Goal: Answer question/provide support

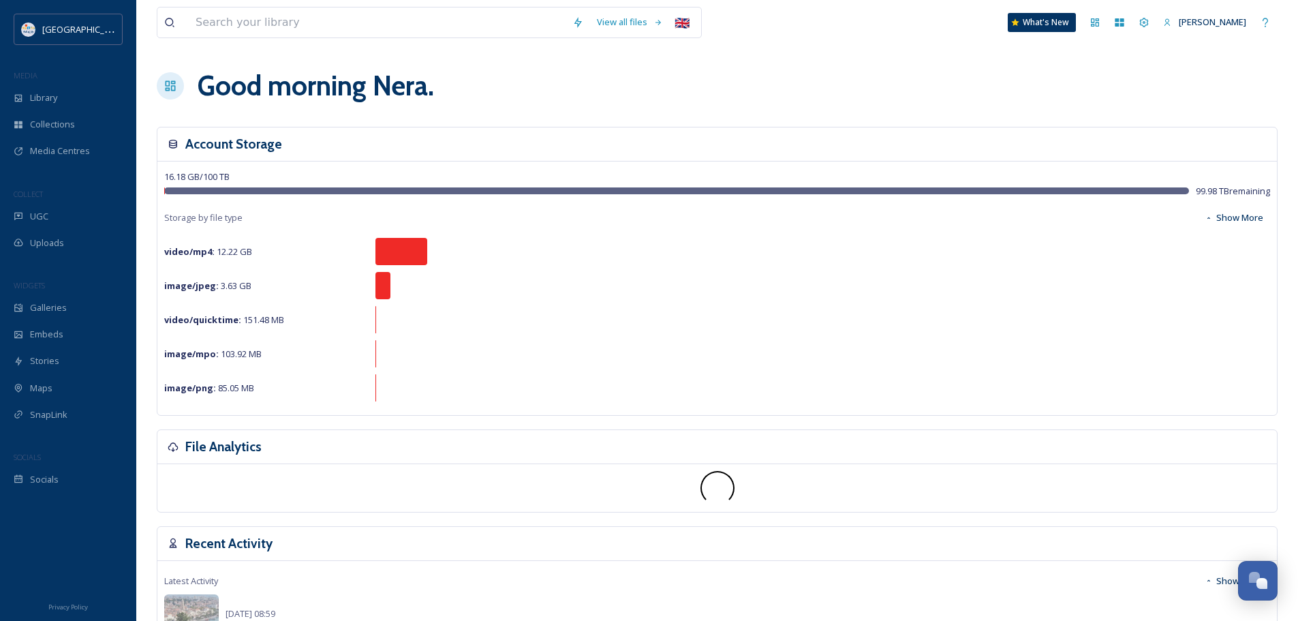
scroll to position [1857, 0]
click at [37, 211] on span "UGC" at bounding box center [39, 216] width 18 height 13
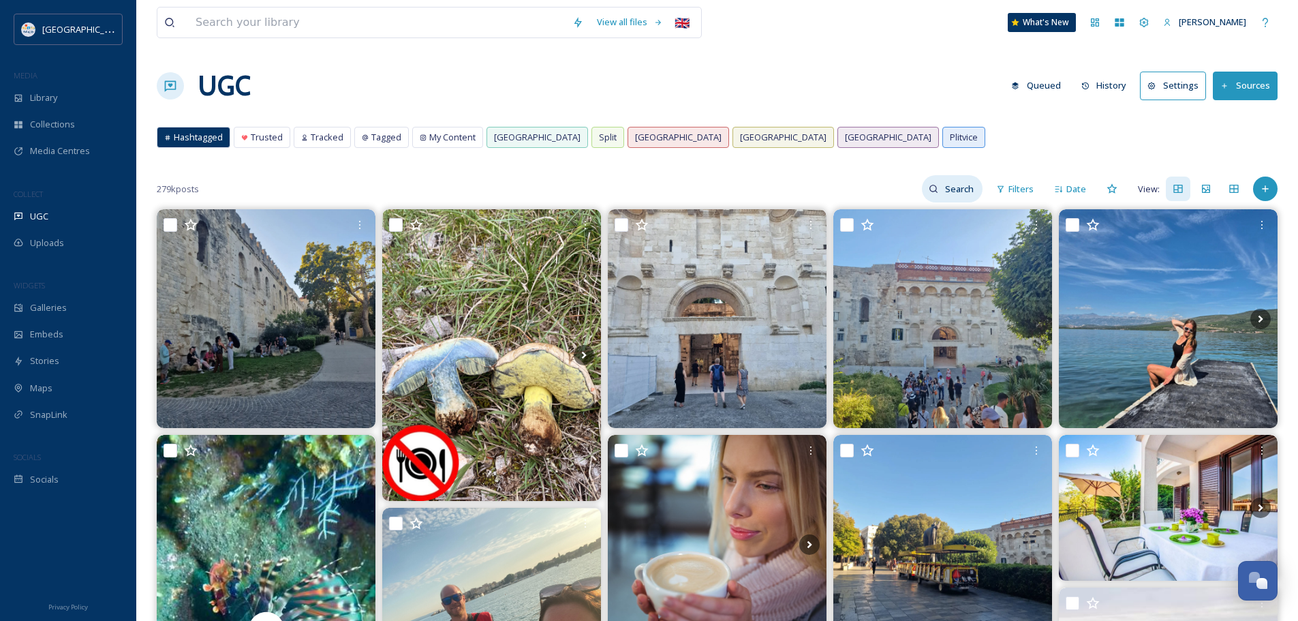
click at [961, 202] on input at bounding box center [960, 188] width 44 height 27
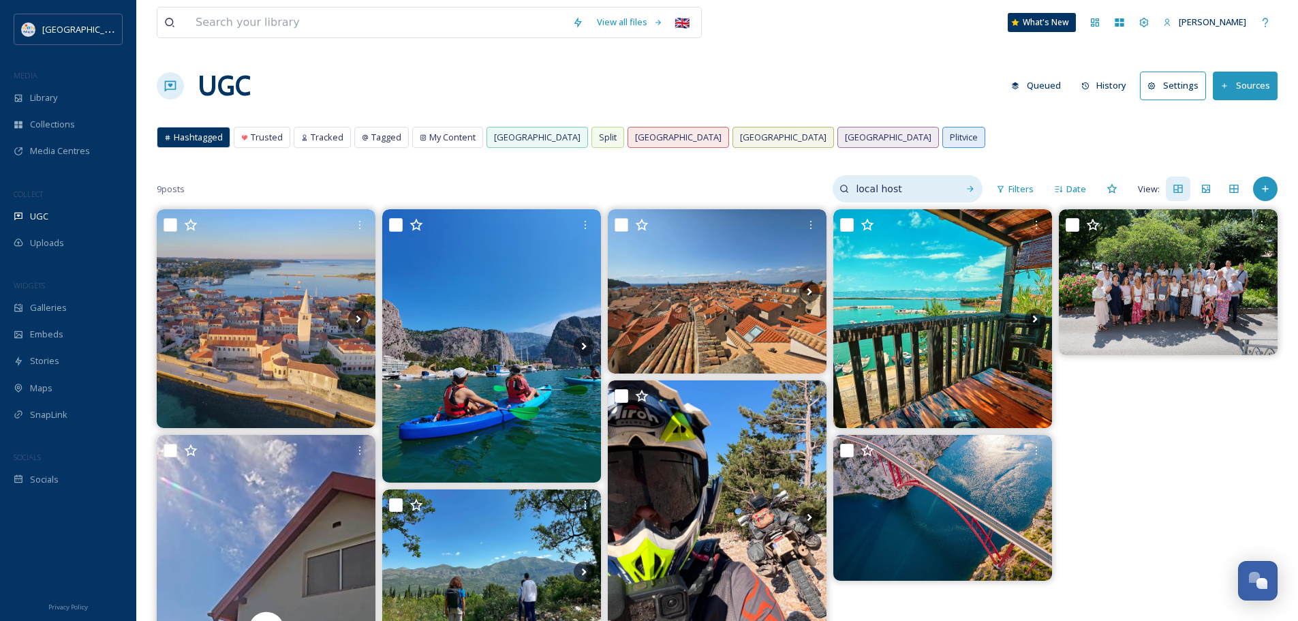
drag, startPoint x: 941, startPoint y: 185, endPoint x: 842, endPoint y: 191, distance: 99.7
click at [842, 191] on div "local host" at bounding box center [907, 188] width 150 height 27
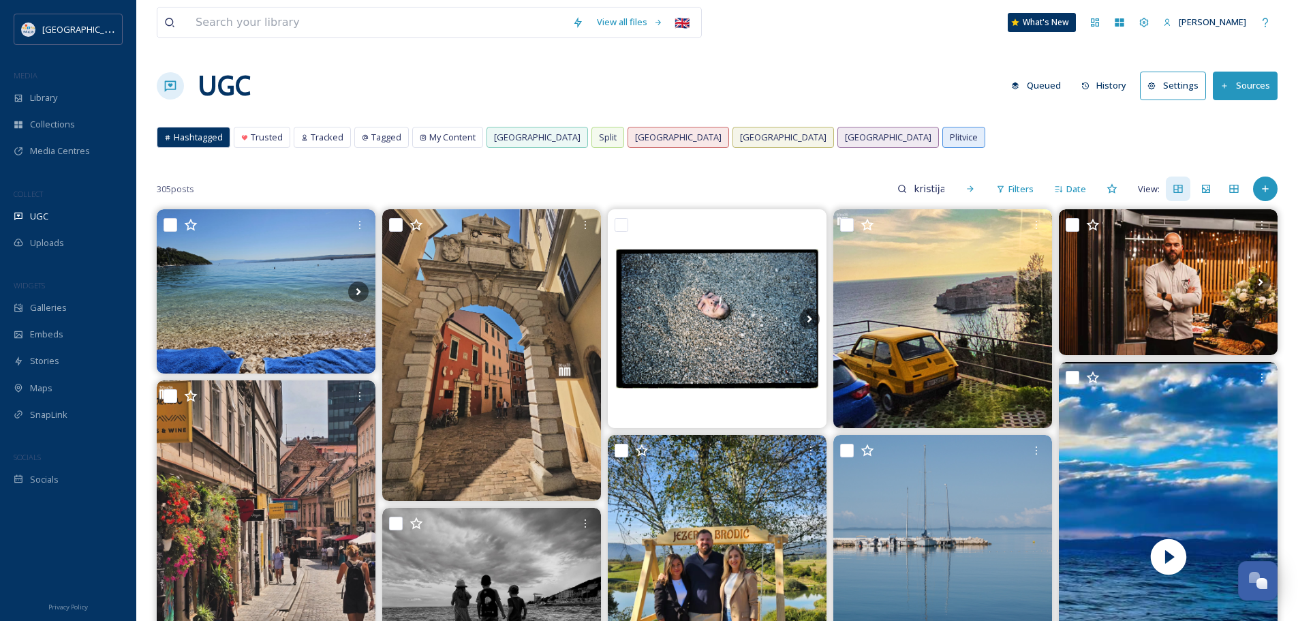
click at [171, 141] on div "Hashtagged" at bounding box center [193, 137] width 72 height 20
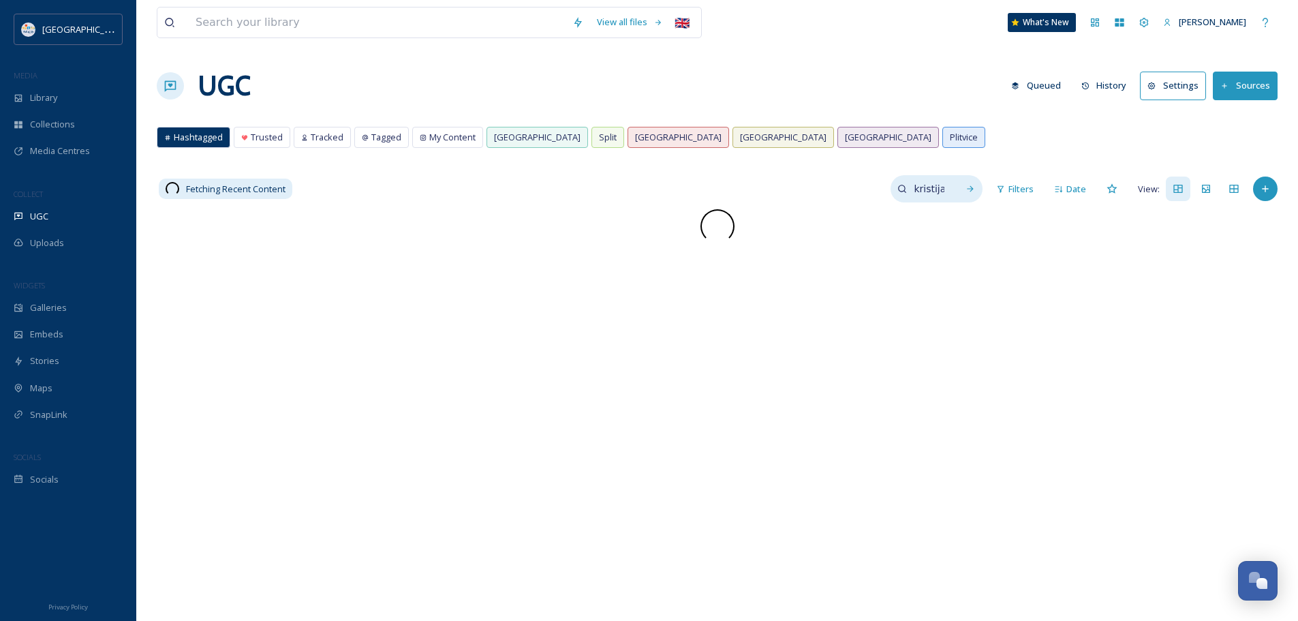
click at [954, 193] on div "kristijan" at bounding box center [936, 188] width 92 height 27
drag, startPoint x: 914, startPoint y: 185, endPoint x: 830, endPoint y: 194, distance: 83.6
click at [830, 194] on div "Fetching Recent Content kristijan Filters Date View:" at bounding box center [717, 188] width 1121 height 27
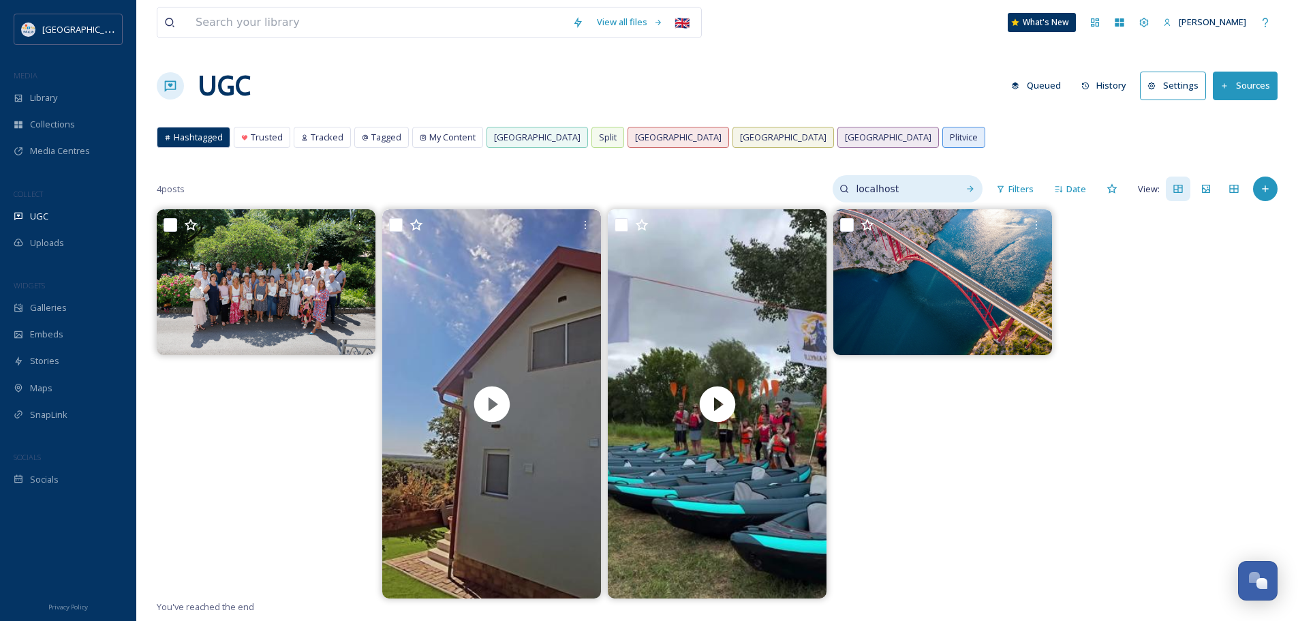
click at [913, 185] on input "localhost" at bounding box center [900, 188] width 102 height 27
paste input "#LocalH"
type input "#LocalHost"
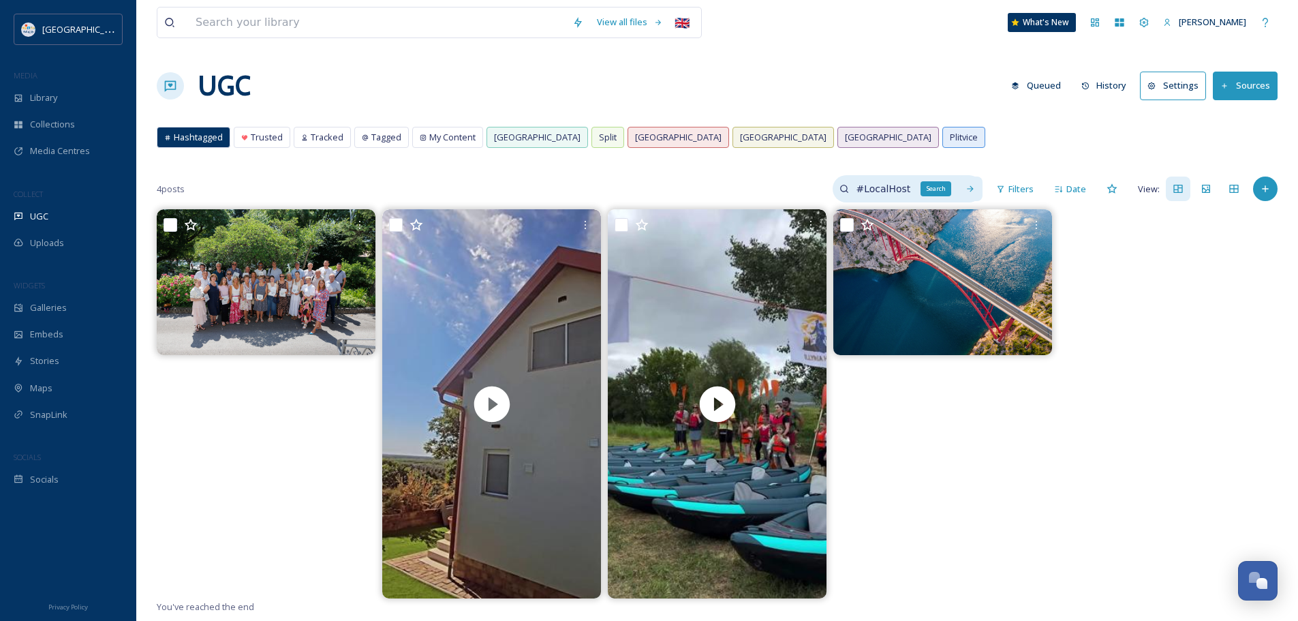
click at [967, 188] on icon at bounding box center [970, 189] width 10 height 10
click at [362, 131] on div "Tagged" at bounding box center [381, 137] width 53 height 20
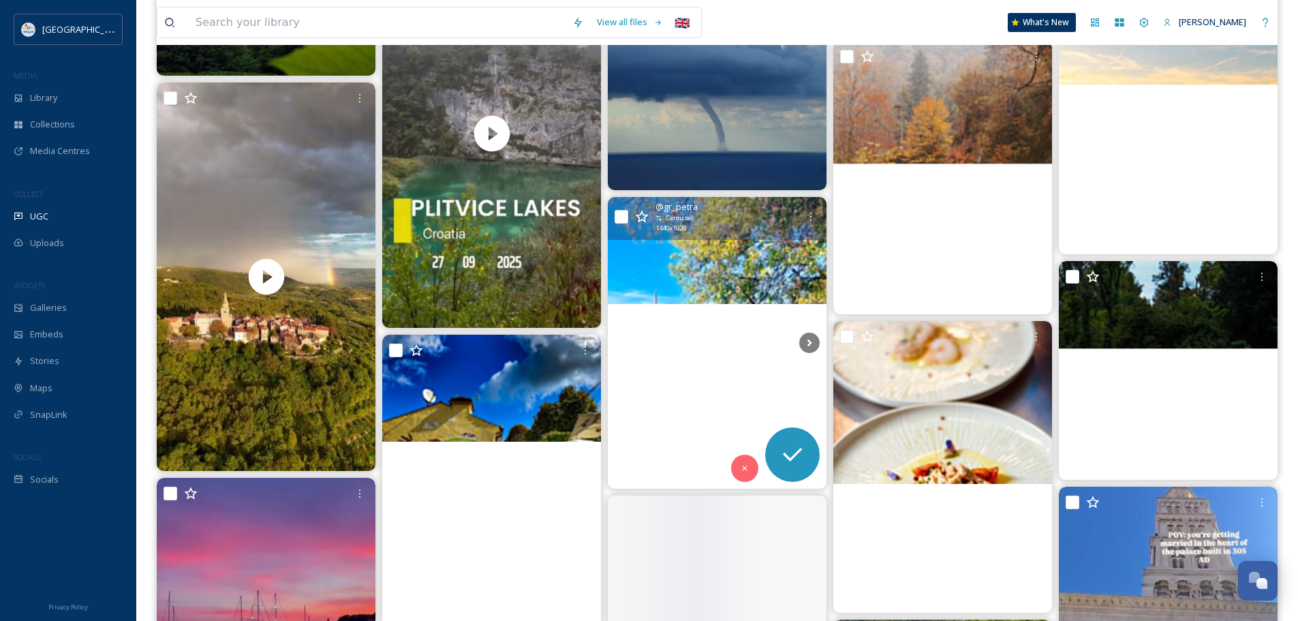
scroll to position [8856, 0]
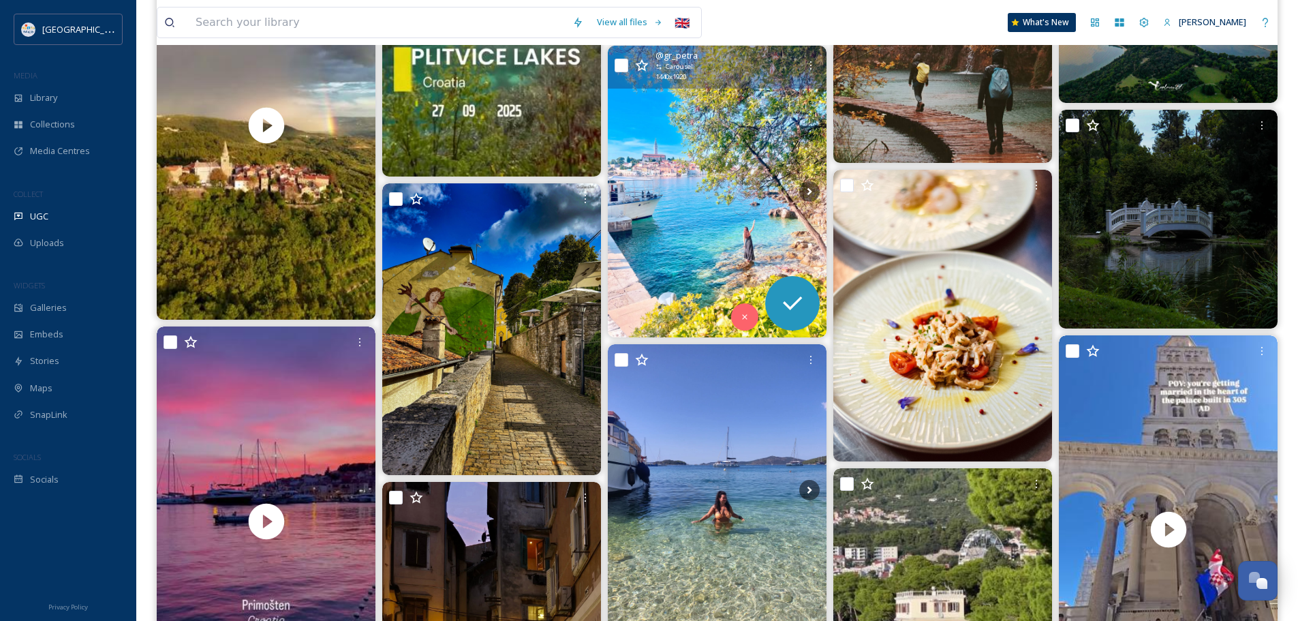
click at [752, 155] on img at bounding box center [717, 192] width 219 height 292
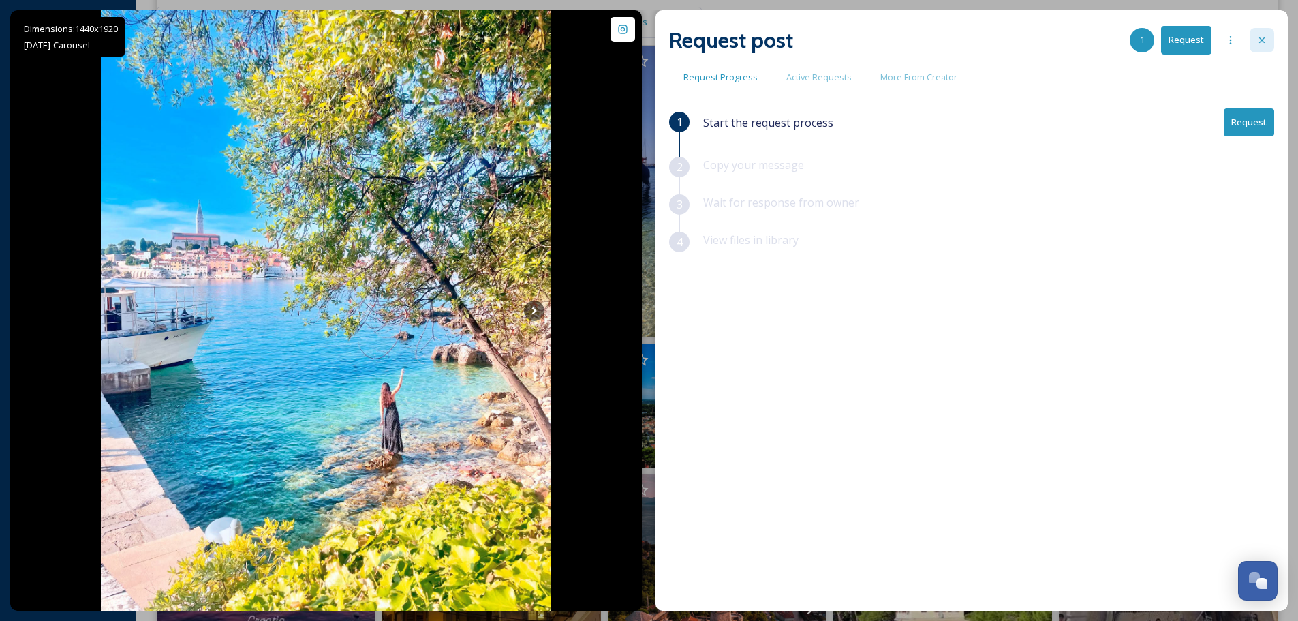
click at [1256, 40] on icon at bounding box center [1261, 40] width 11 height 11
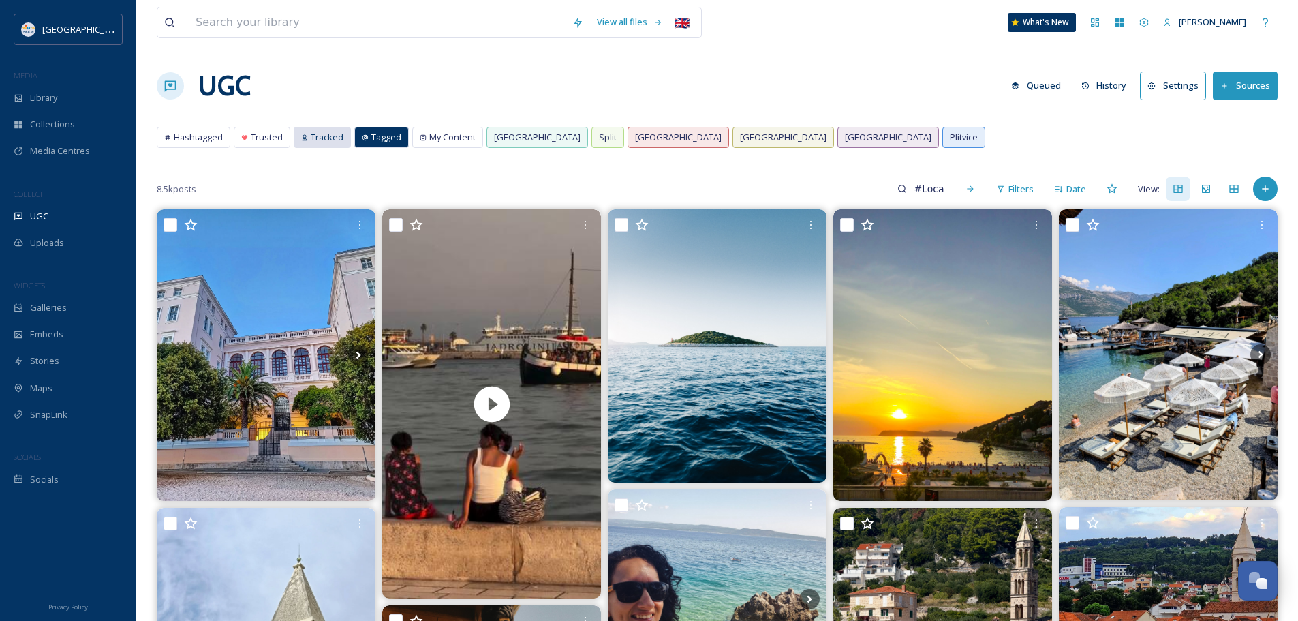
click at [301, 138] on icon at bounding box center [304, 137] width 7 height 7
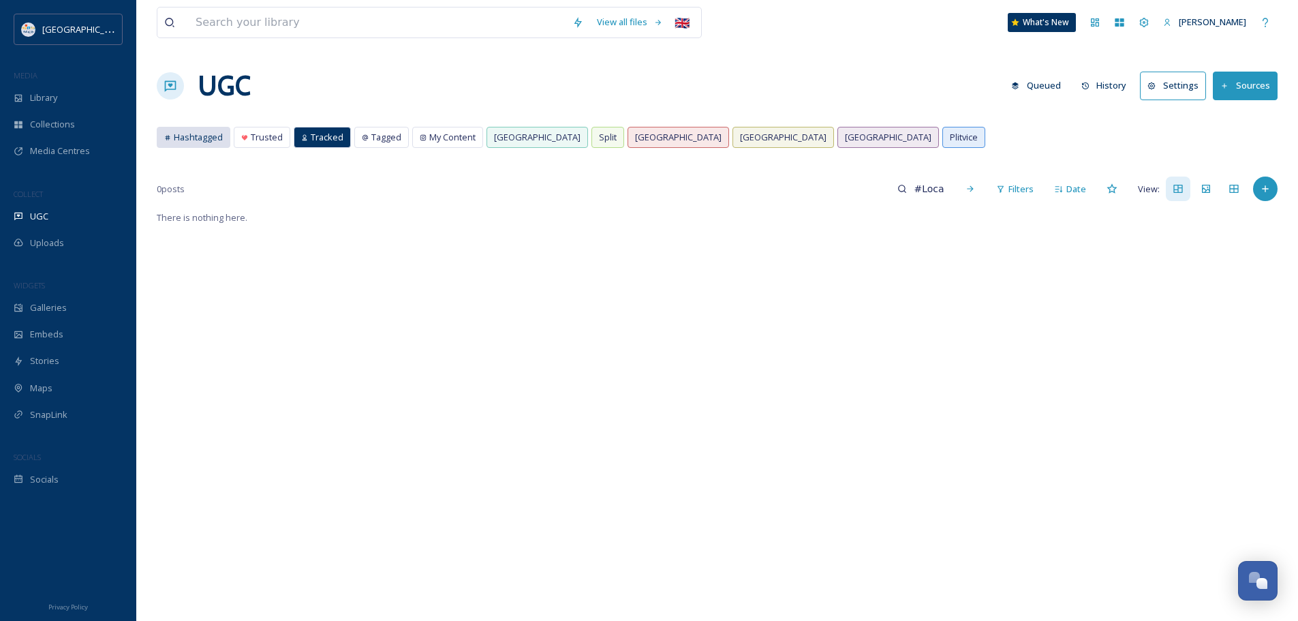
click at [211, 141] on span "Hashtagged" at bounding box center [198, 137] width 49 height 13
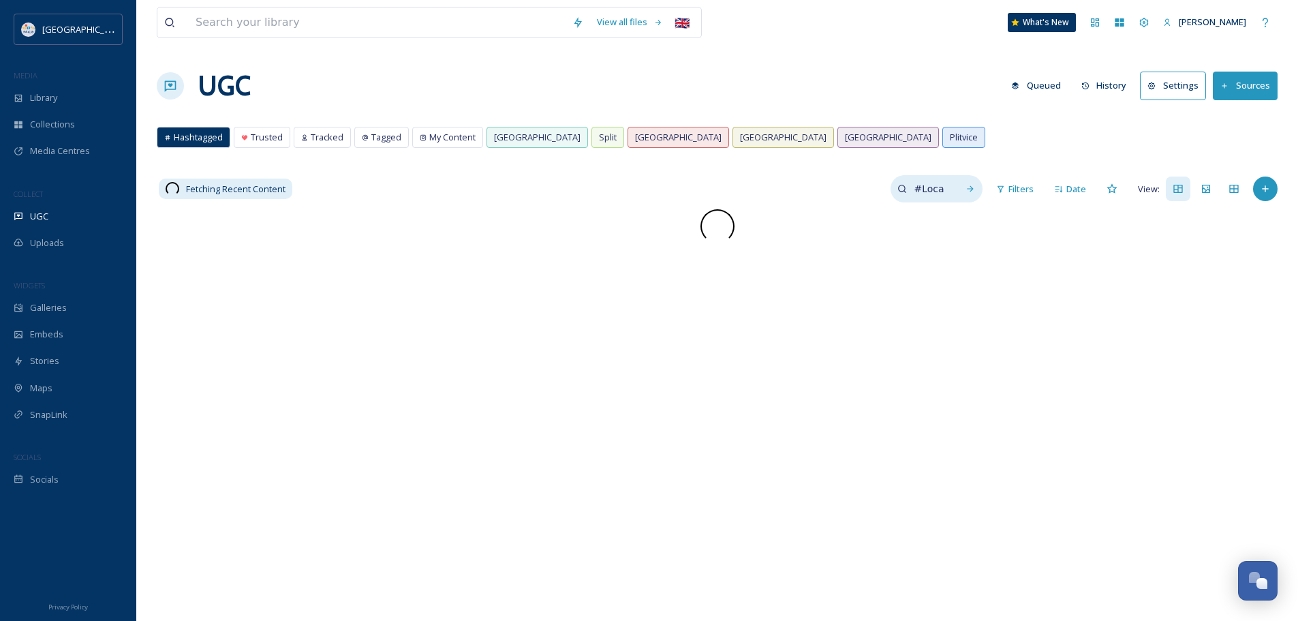
click at [909, 196] on input "#LocalHost" at bounding box center [929, 188] width 44 height 27
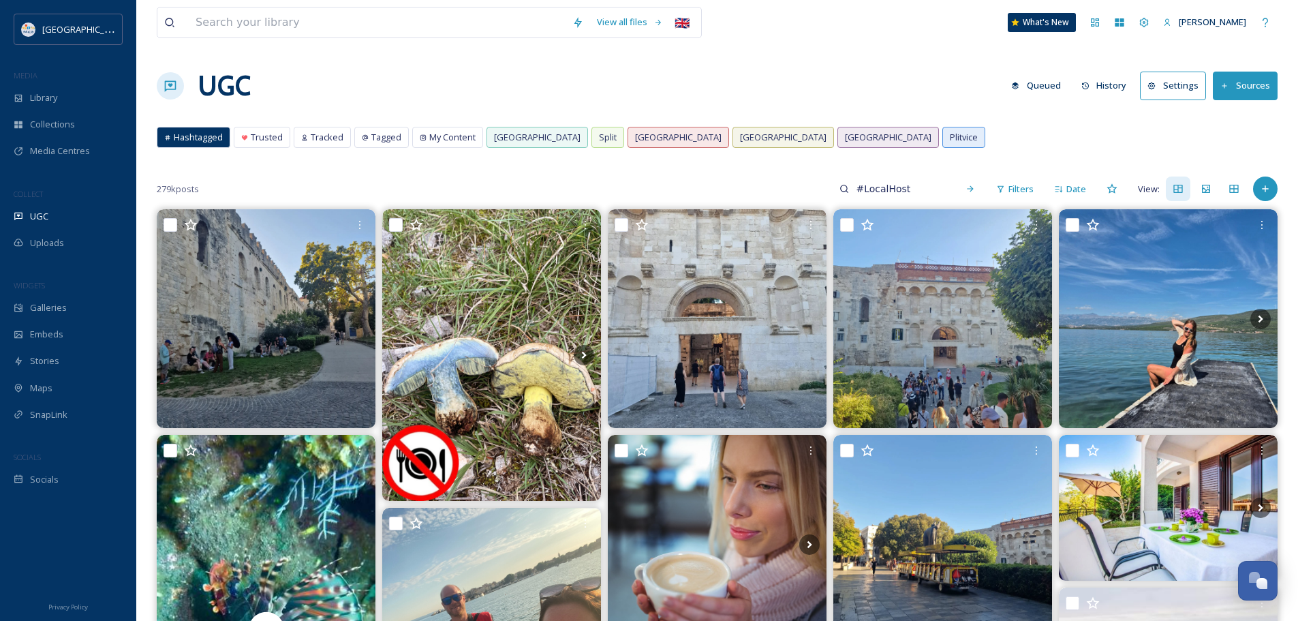
drag, startPoint x: 927, startPoint y: 193, endPoint x: 785, endPoint y: 190, distance: 141.7
click at [785, 190] on div "279k posts #LocalHost Filters Date View:" at bounding box center [717, 188] width 1121 height 27
click at [785, 190] on div "279k posts Filters Date View:" at bounding box center [717, 188] width 1121 height 27
click at [1063, 190] on icon at bounding box center [1058, 189] width 9 height 9
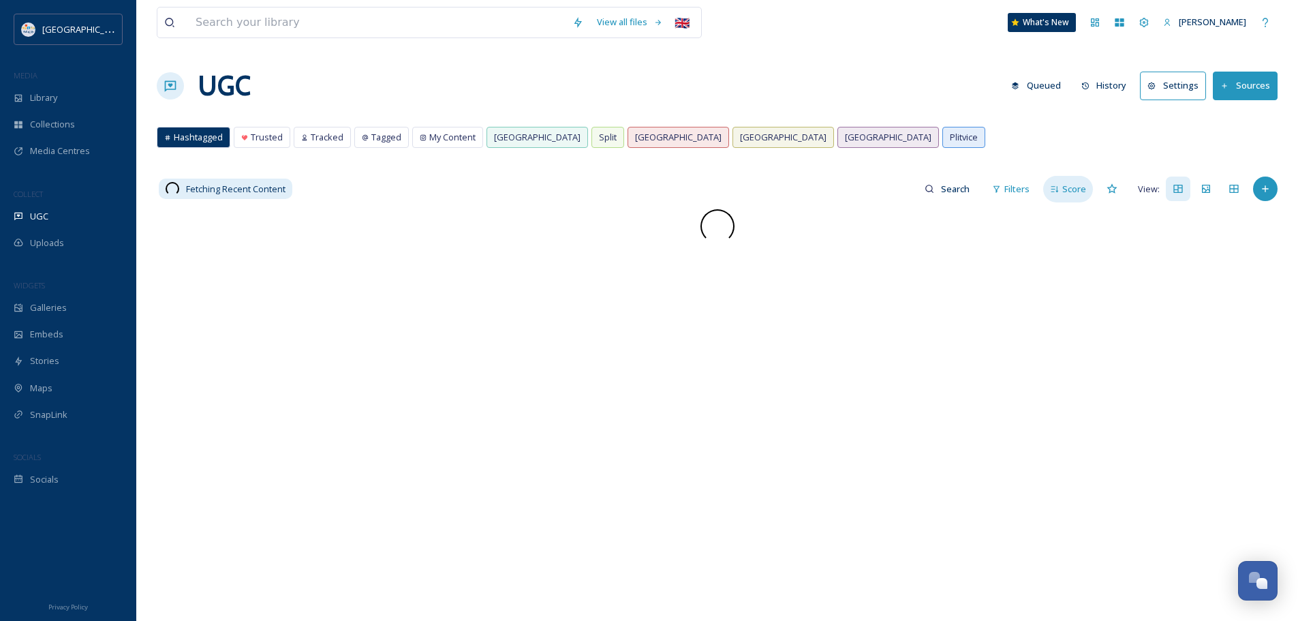
click at [1063, 190] on span "Score" at bounding box center [1074, 189] width 24 height 13
click at [1011, 188] on span "Filters" at bounding box center [1020, 189] width 25 height 13
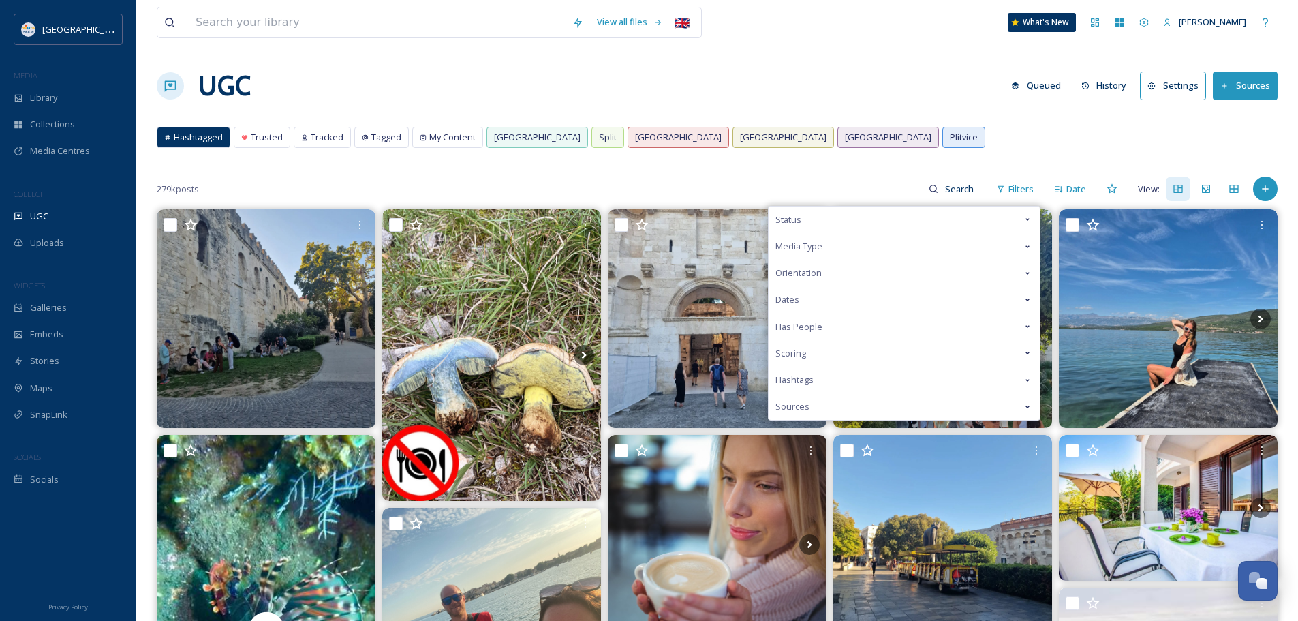
click at [808, 405] on span "Sources" at bounding box center [792, 406] width 34 height 13
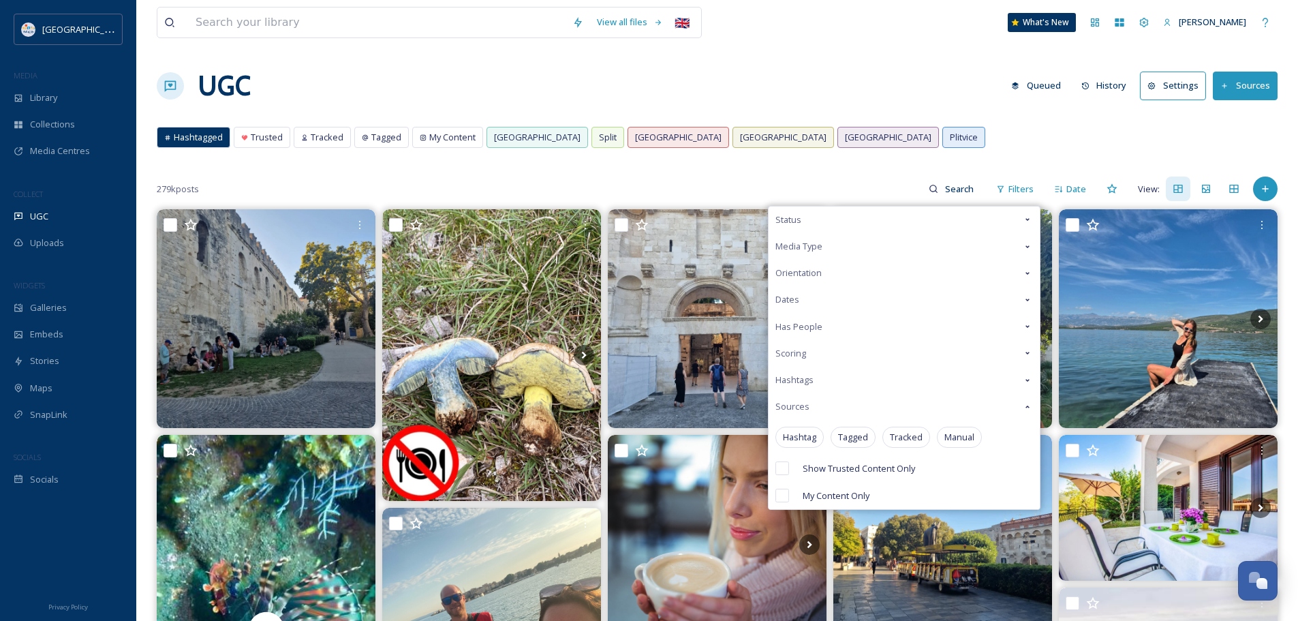
click at [807, 375] on span "Hashtags" at bounding box center [794, 379] width 38 height 13
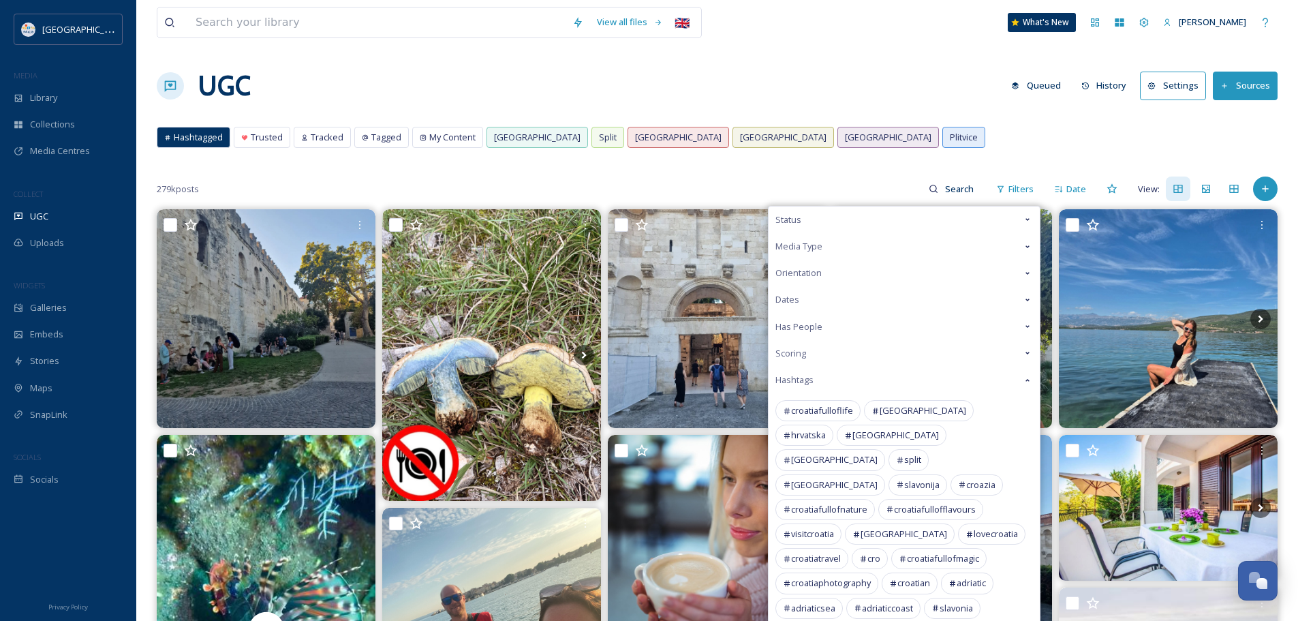
click at [823, 349] on div "Scoring" at bounding box center [903, 353] width 271 height 27
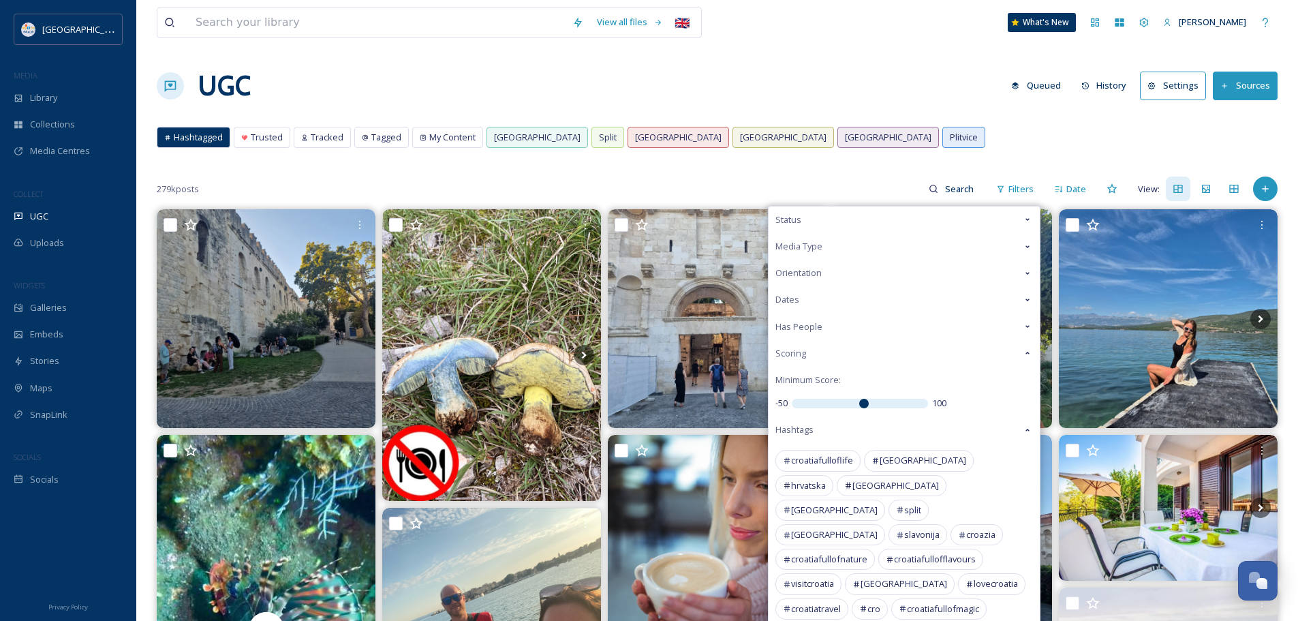
click at [838, 324] on div "Has People" at bounding box center [903, 326] width 271 height 27
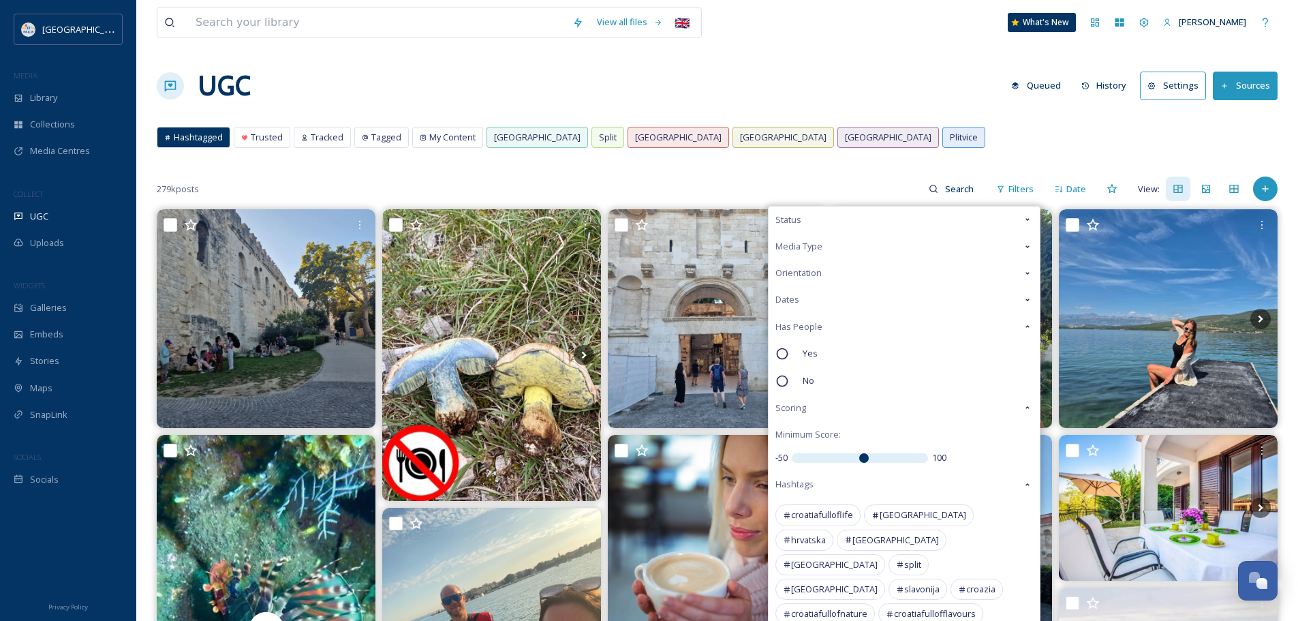
click at [828, 300] on div "Dates" at bounding box center [903, 299] width 271 height 27
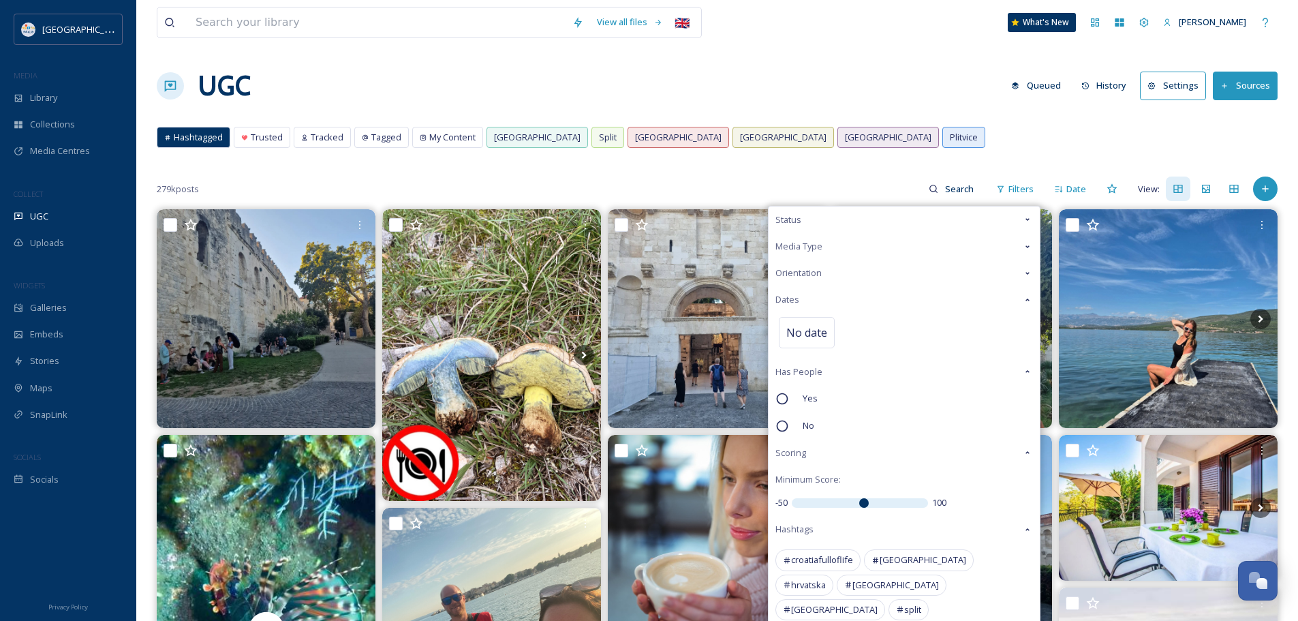
click at [836, 269] on div "Orientation" at bounding box center [903, 273] width 271 height 27
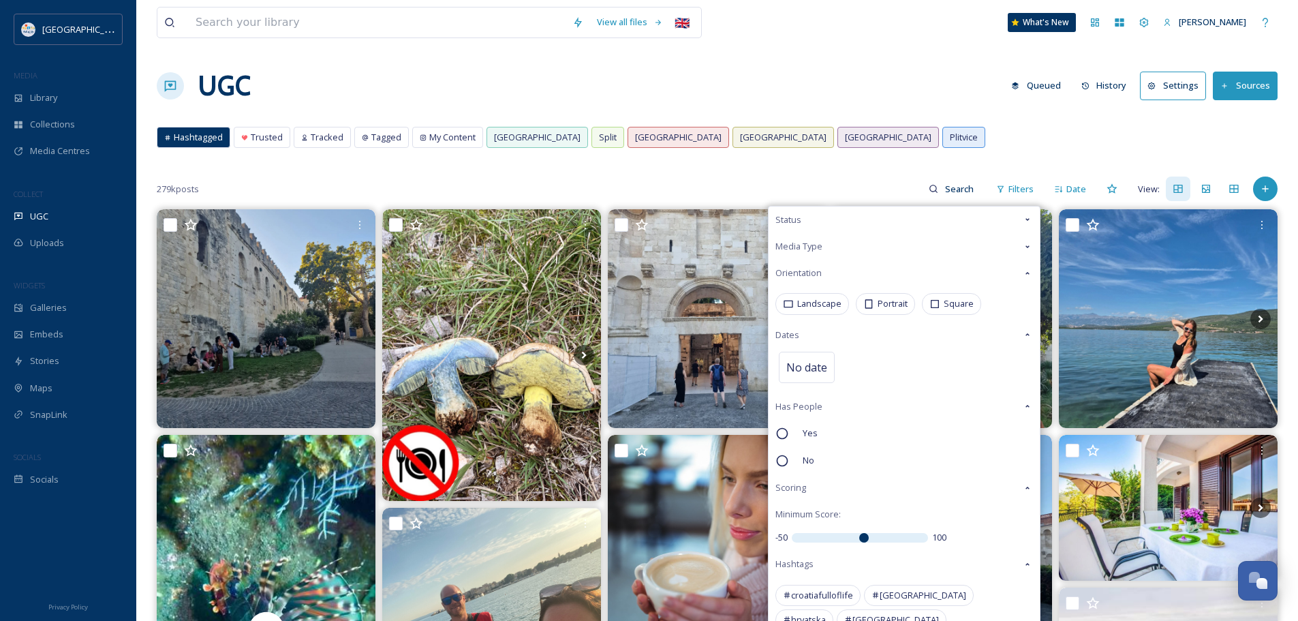
click at [845, 243] on div "Media Type" at bounding box center [903, 246] width 271 height 27
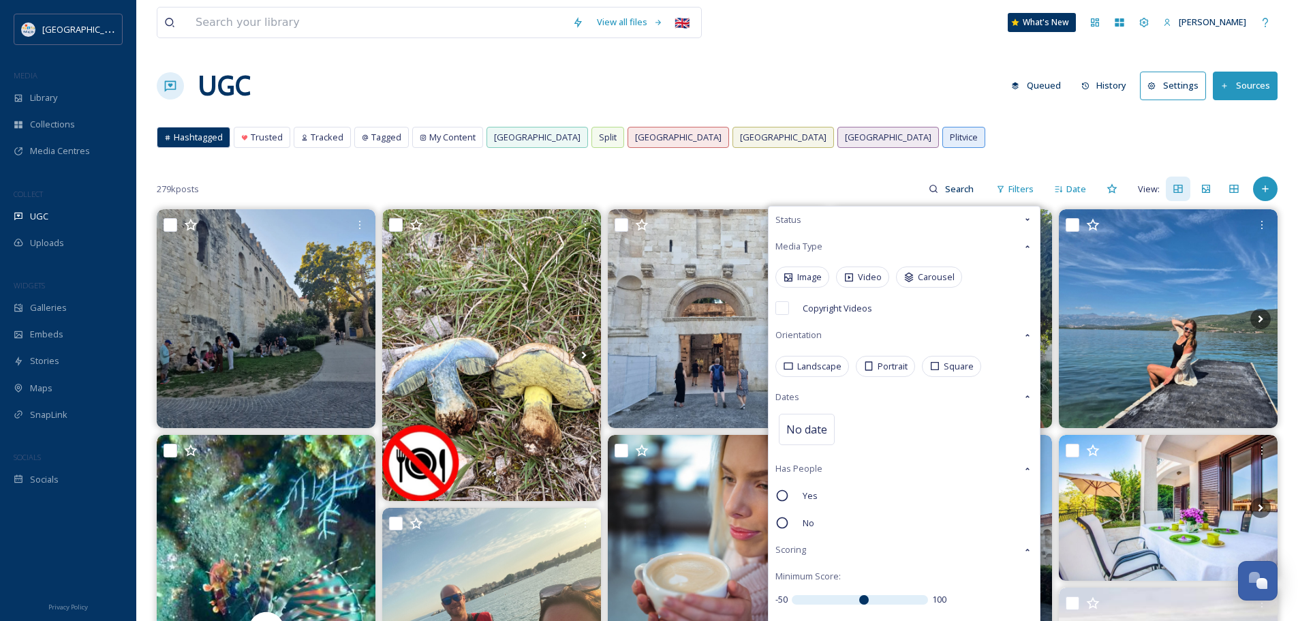
click at [875, 136] on div "Hashtagged Trusted Tracked Tagged My Content Dubrovnik Split Zagreb Rijeka Osij…" at bounding box center [717, 141] width 1121 height 28
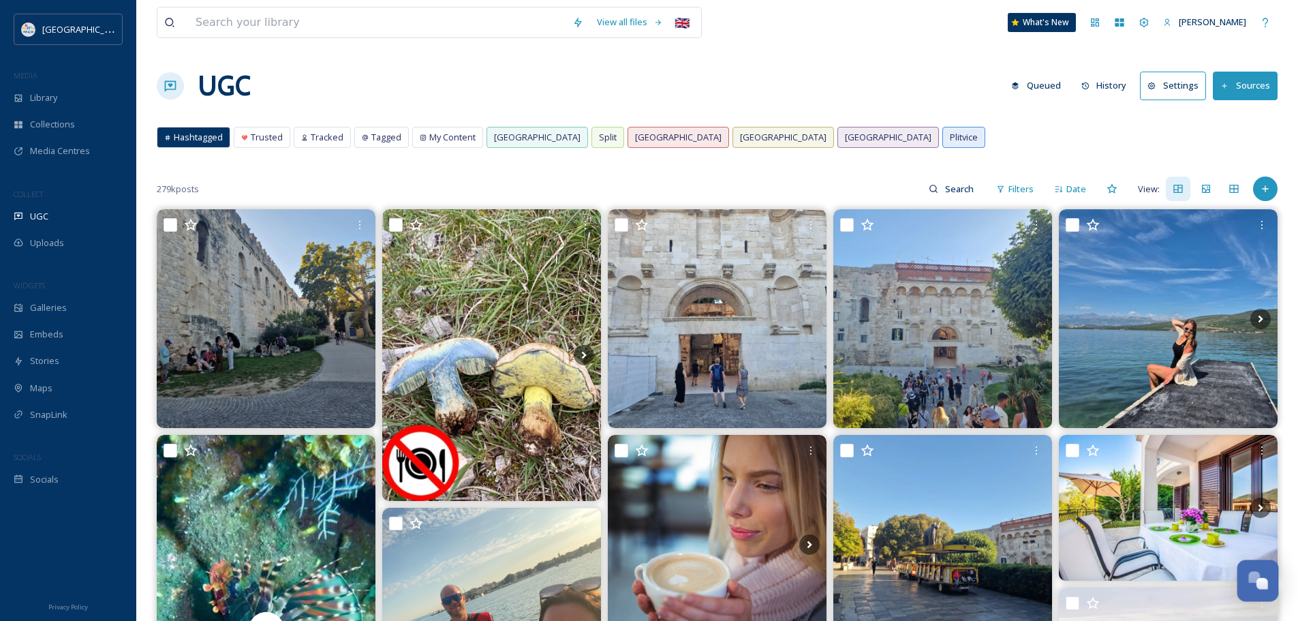
click at [1249, 586] on div "Open Chat" at bounding box center [1258, 578] width 40 height 23
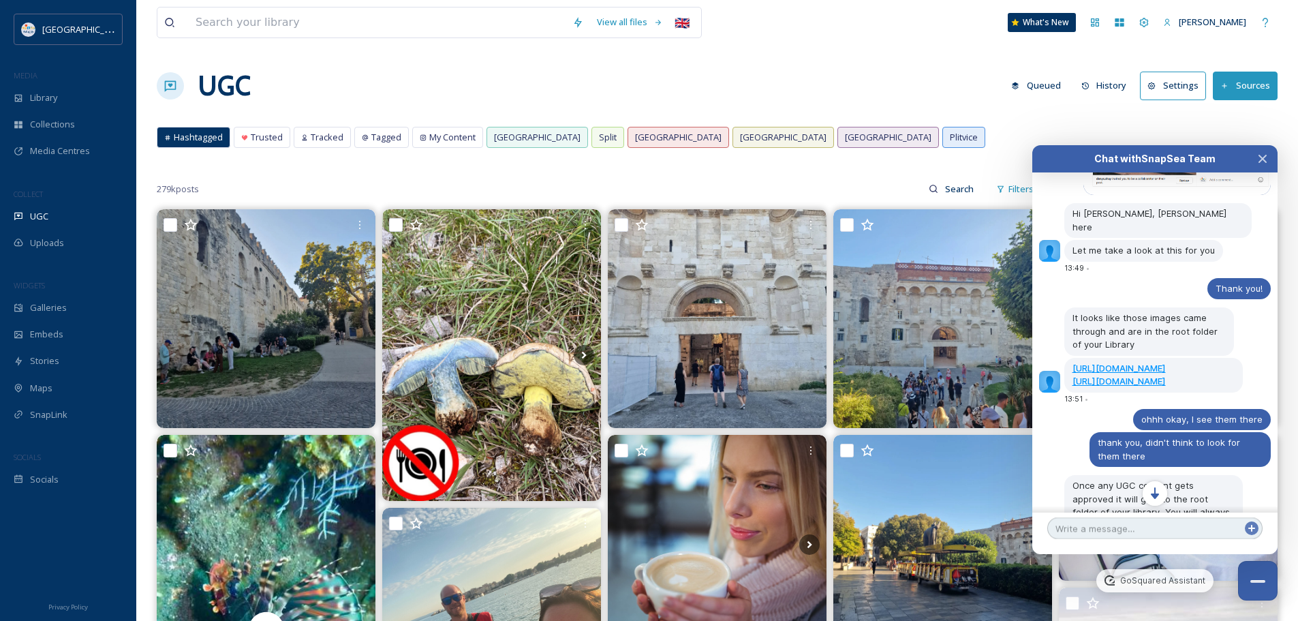
scroll to position [1857, 0]
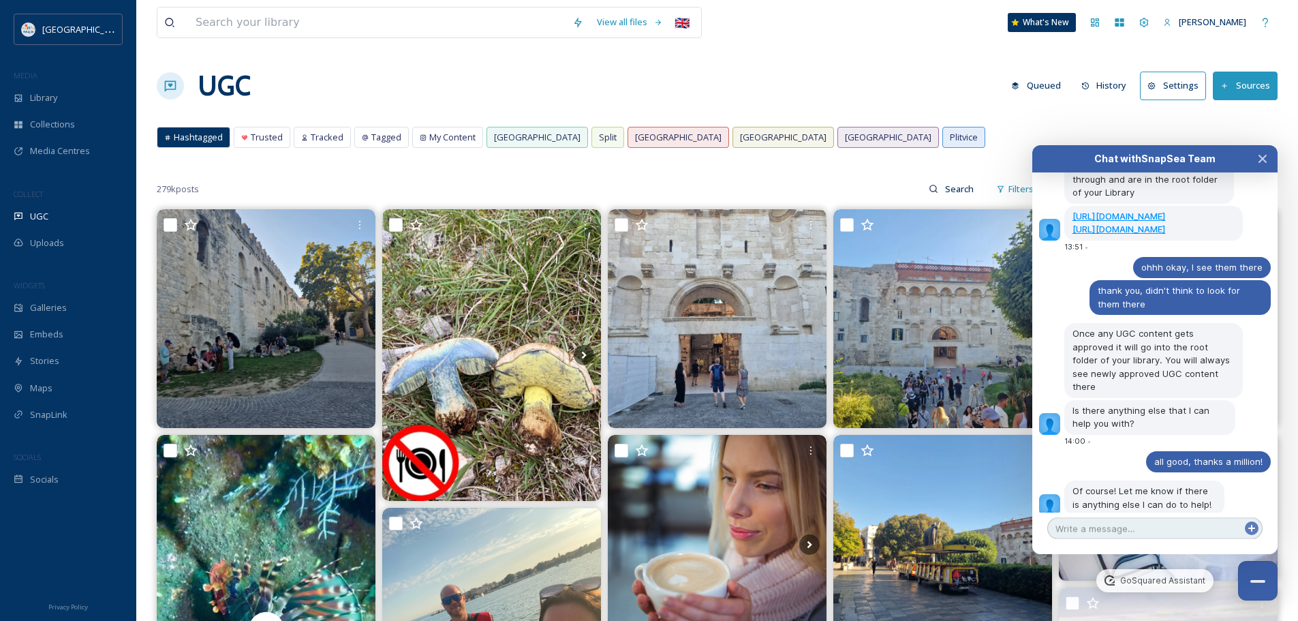
click at [1134, 530] on textarea at bounding box center [1154, 528] width 215 height 22
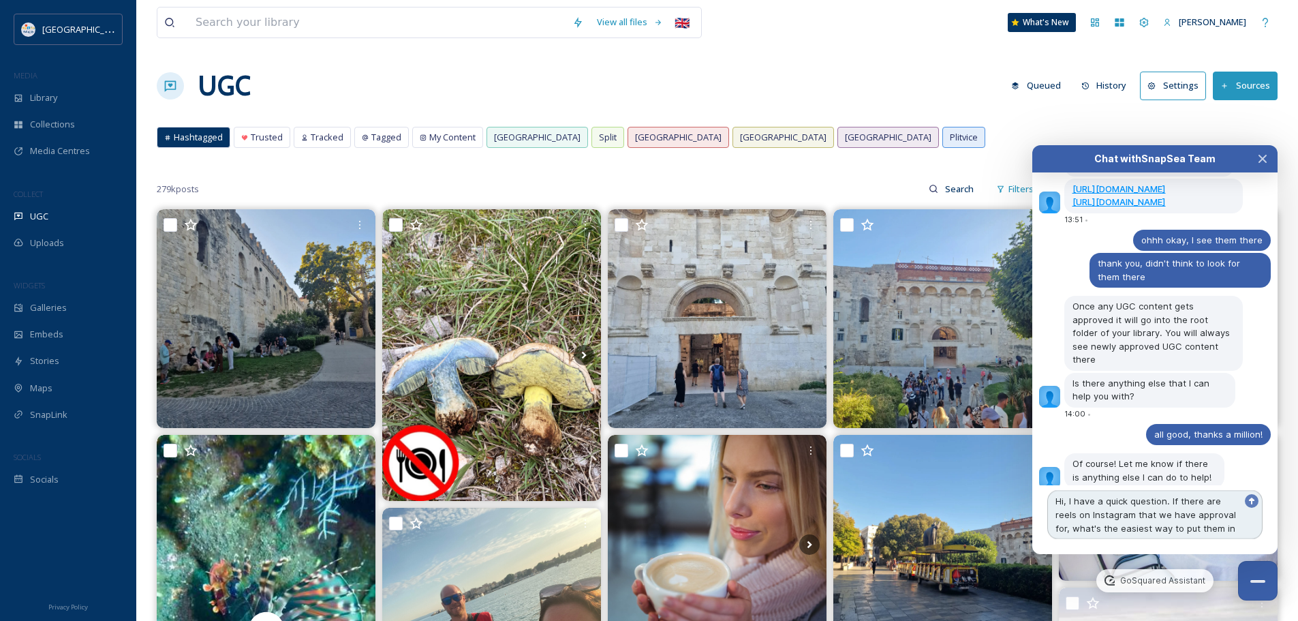
scroll to position [1898, 0]
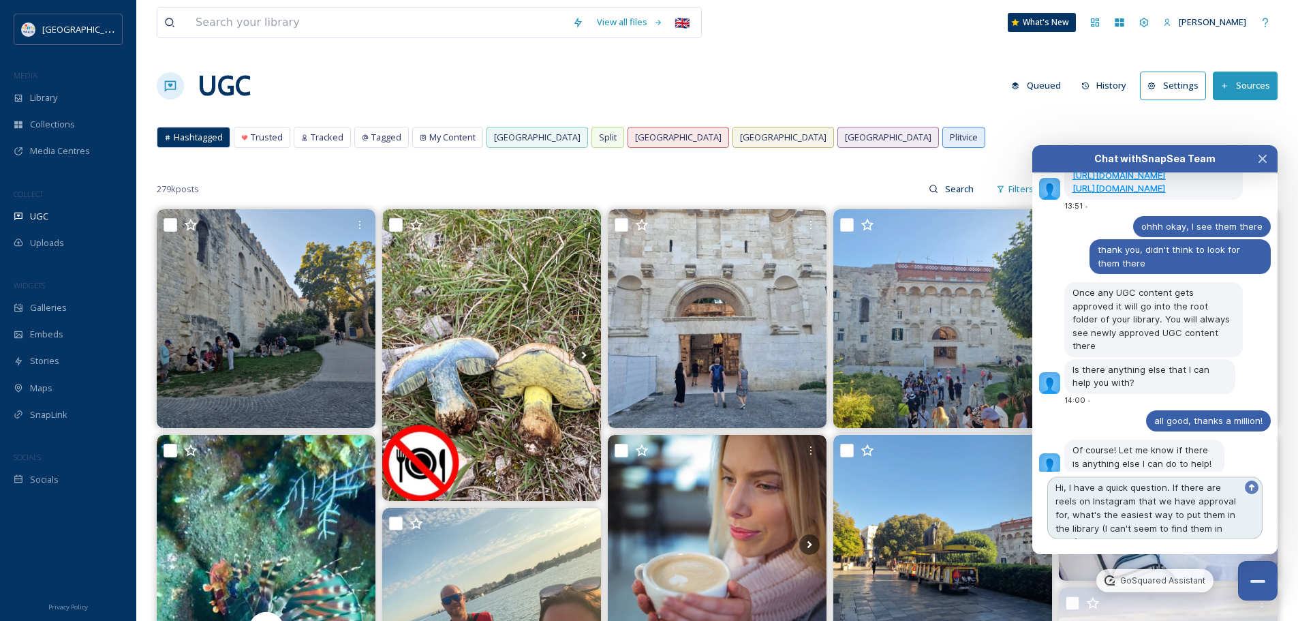
type textarea "Hi, I have a quick question. If there are reels on Instagram that we have appro…"
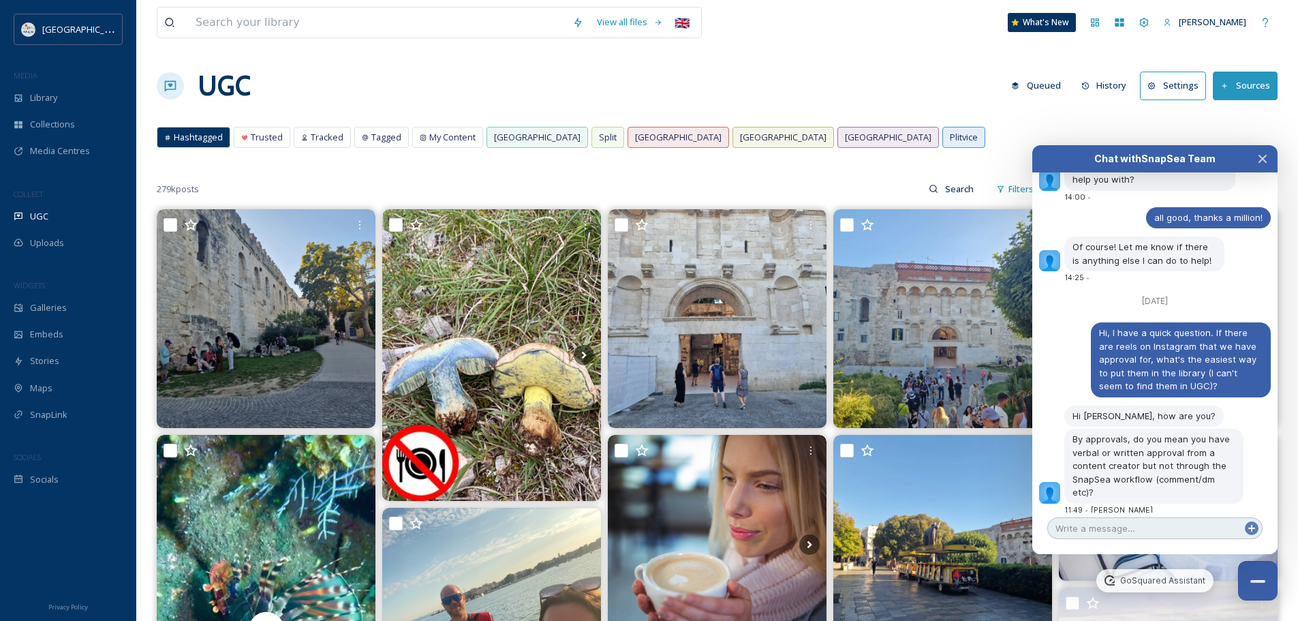
scroll to position [2076, 0]
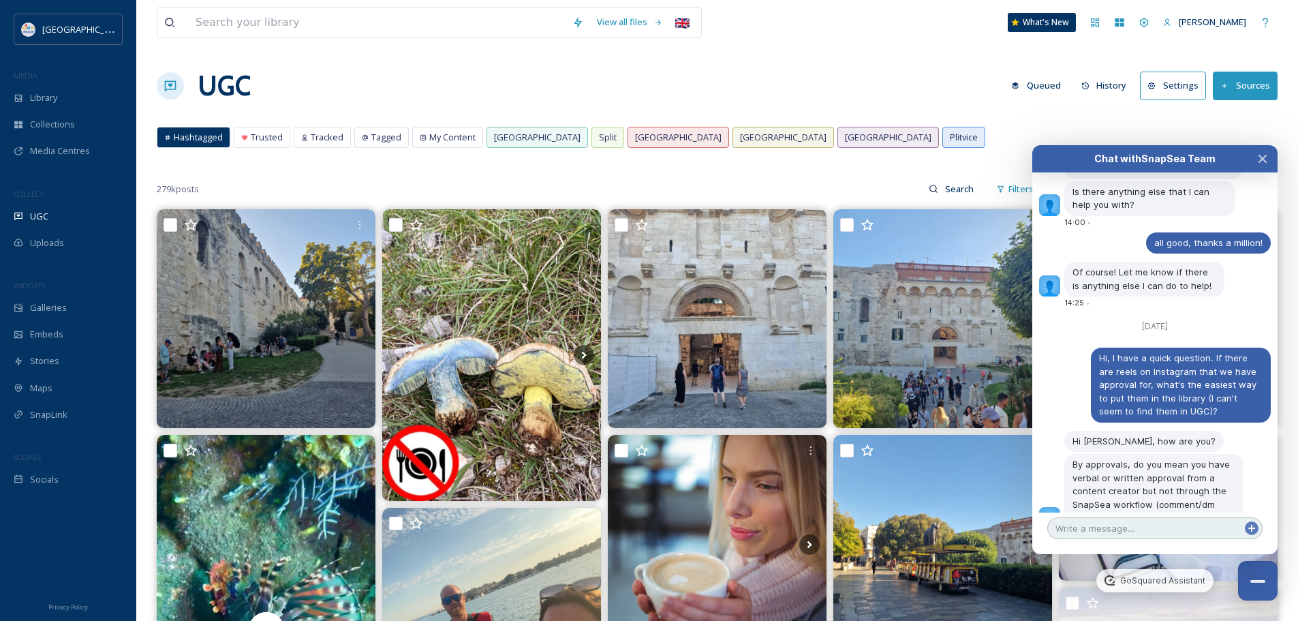
click at [1124, 528] on textarea at bounding box center [1154, 528] width 215 height 22
type textarea "v"
type textarea "I'm good, you?"
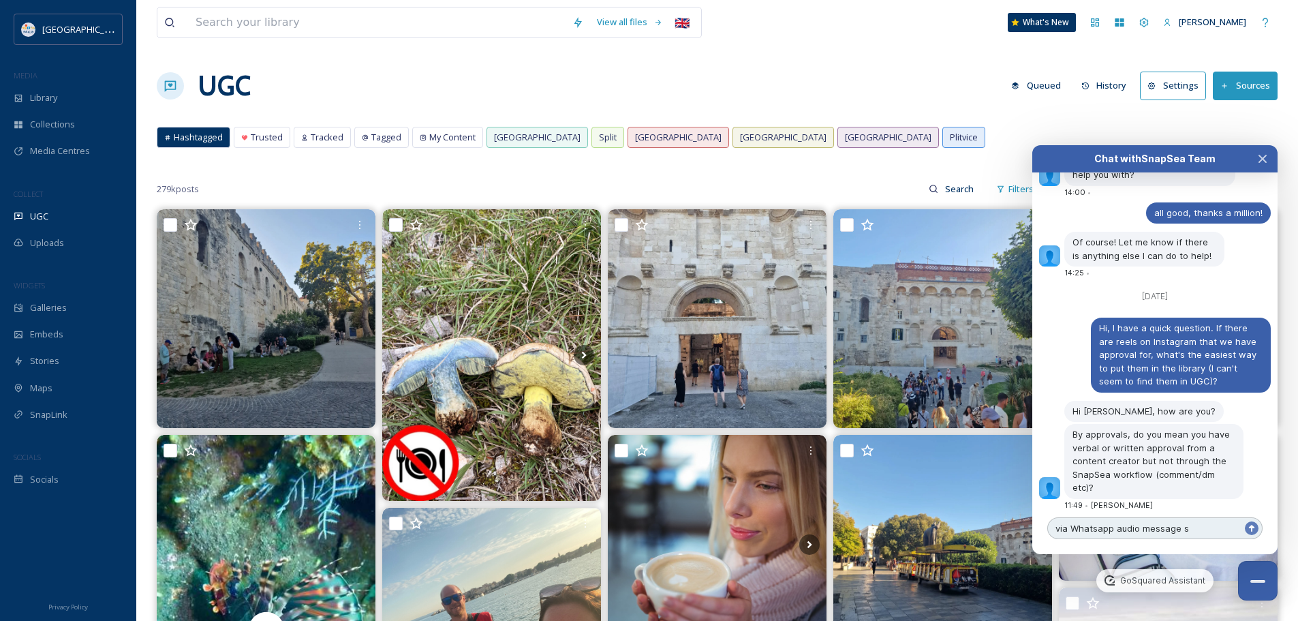
type textarea "via Whatsapp audio message"
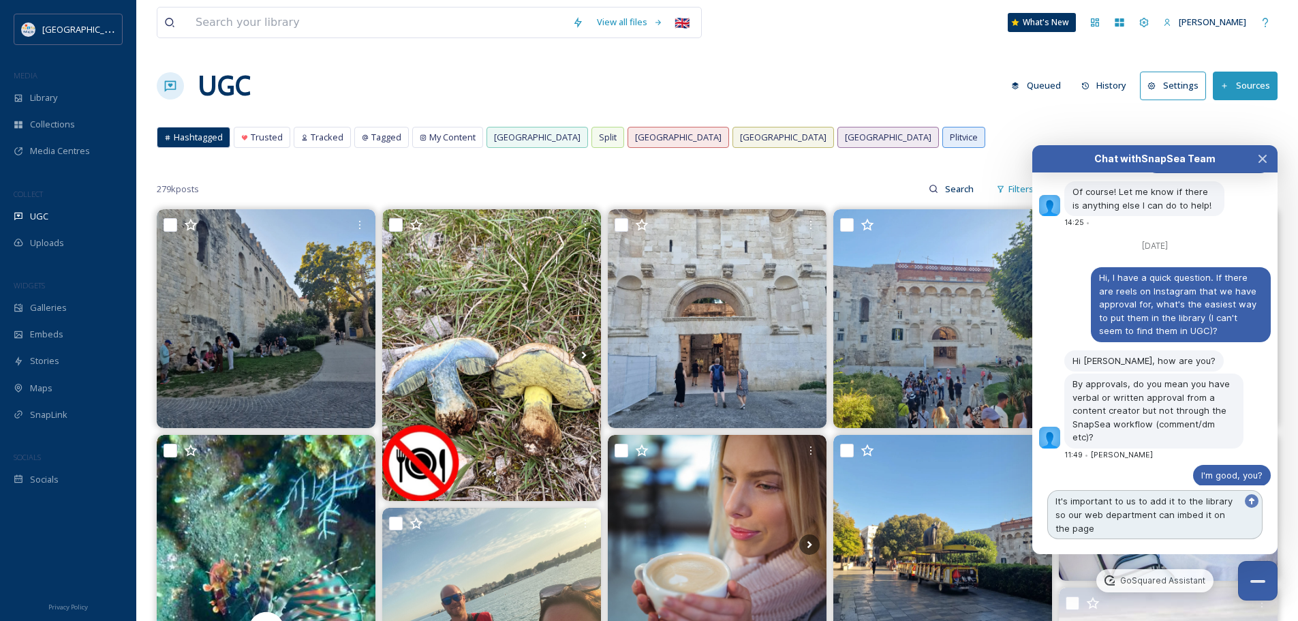
scroll to position [2181, 0]
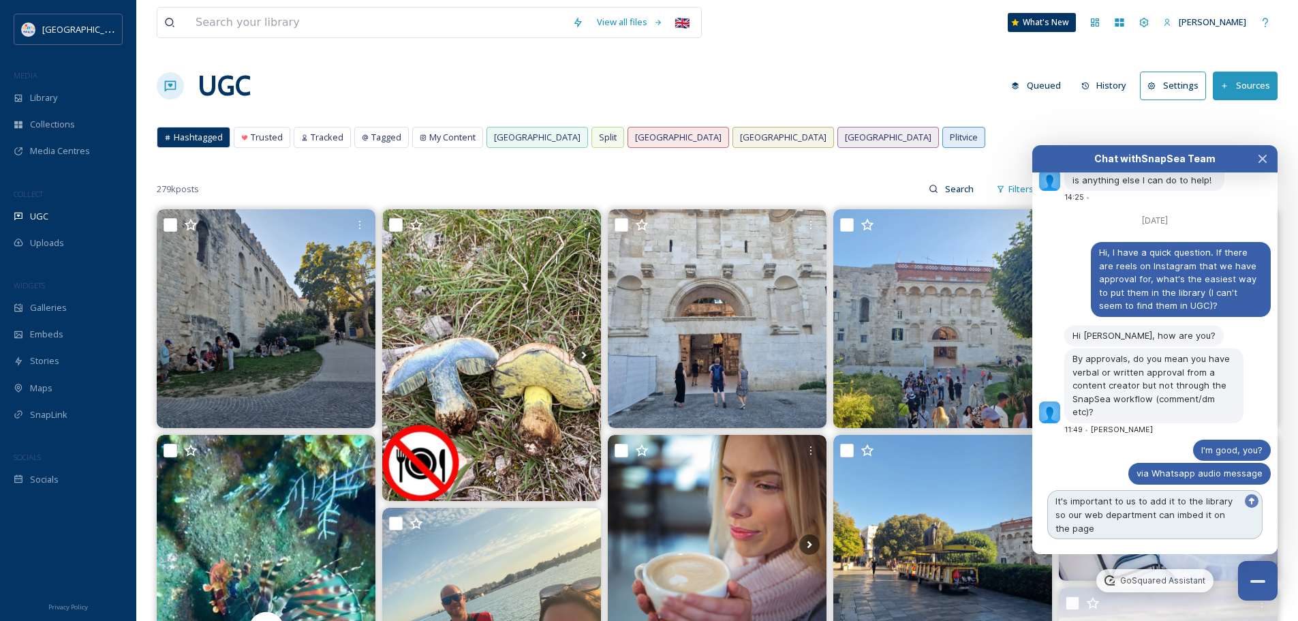
click at [1164, 514] on textarea "It's important to us to add it to the library so our web department can imbed i…" at bounding box center [1154, 514] width 215 height 49
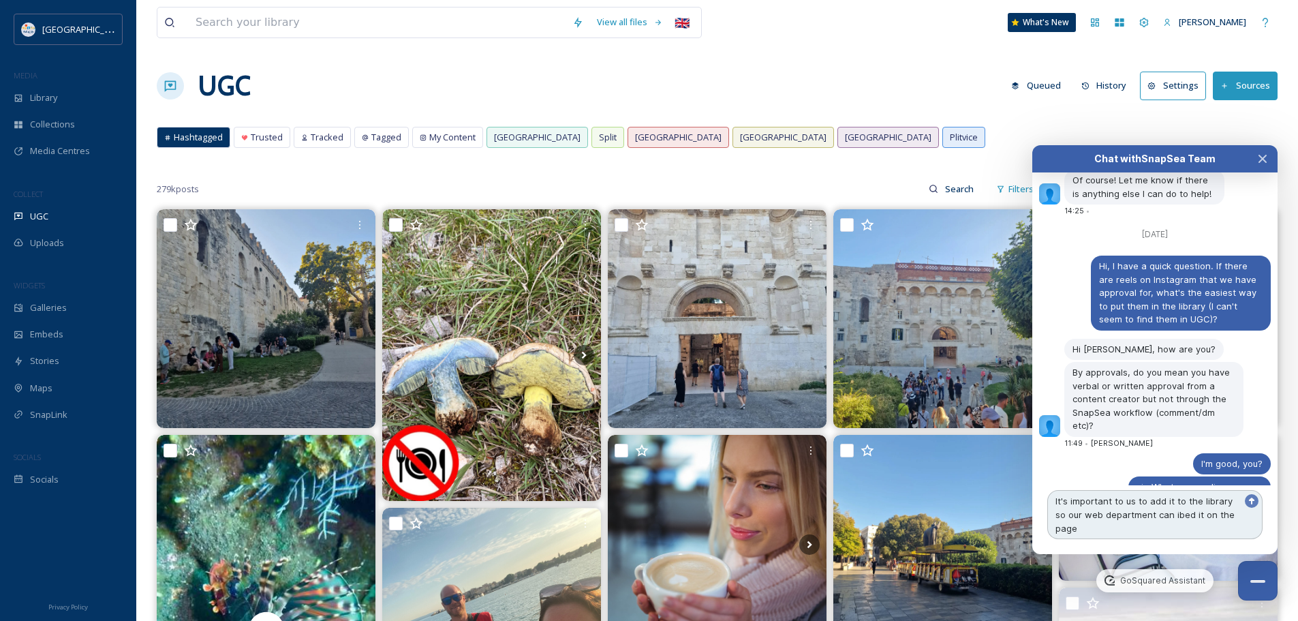
type textarea "It's important to us to add it to the library so our web department can iebed i…"
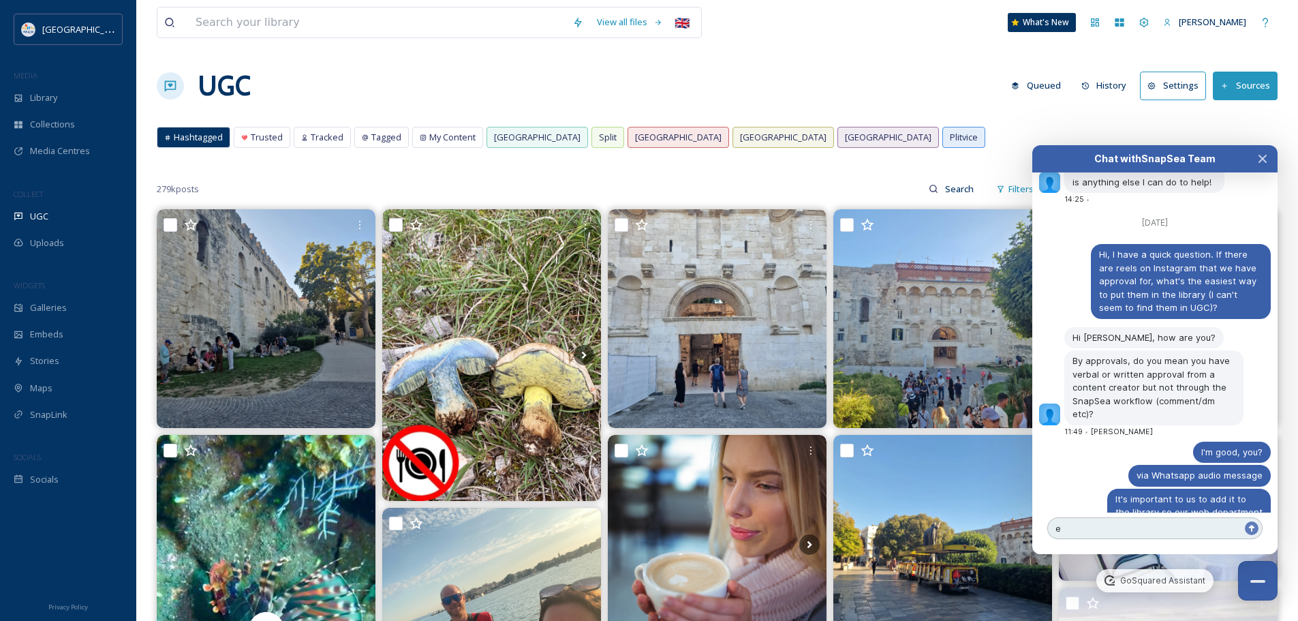
scroll to position [2204, 0]
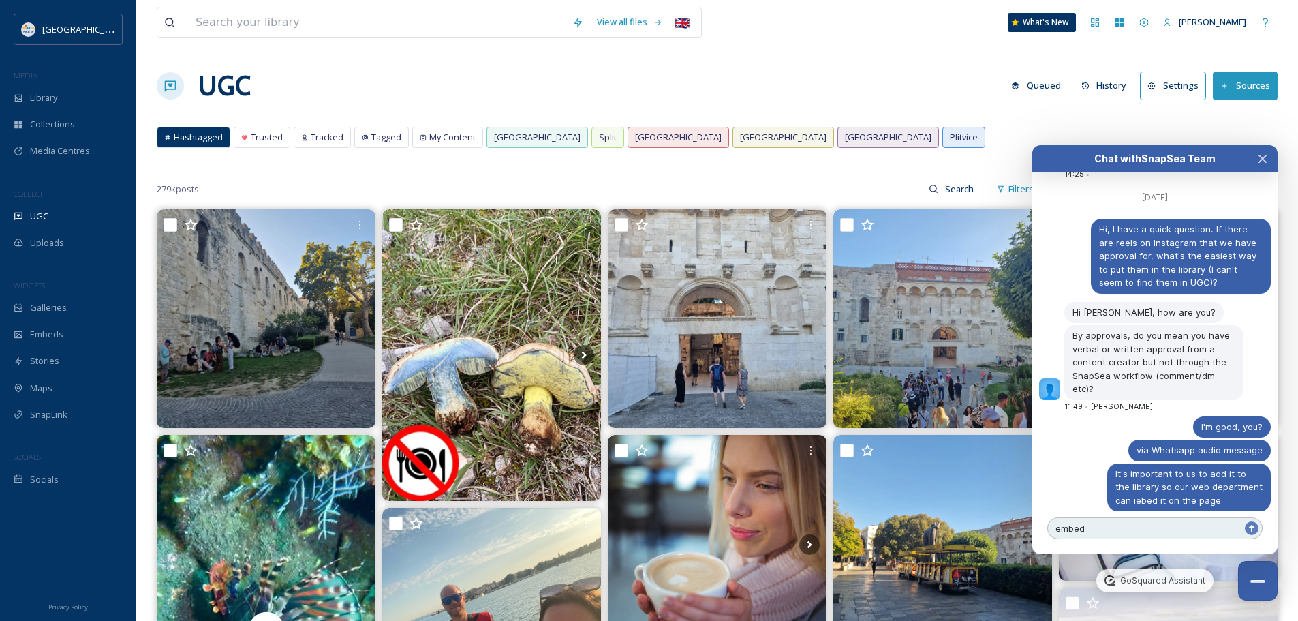
type textarea "embed*"
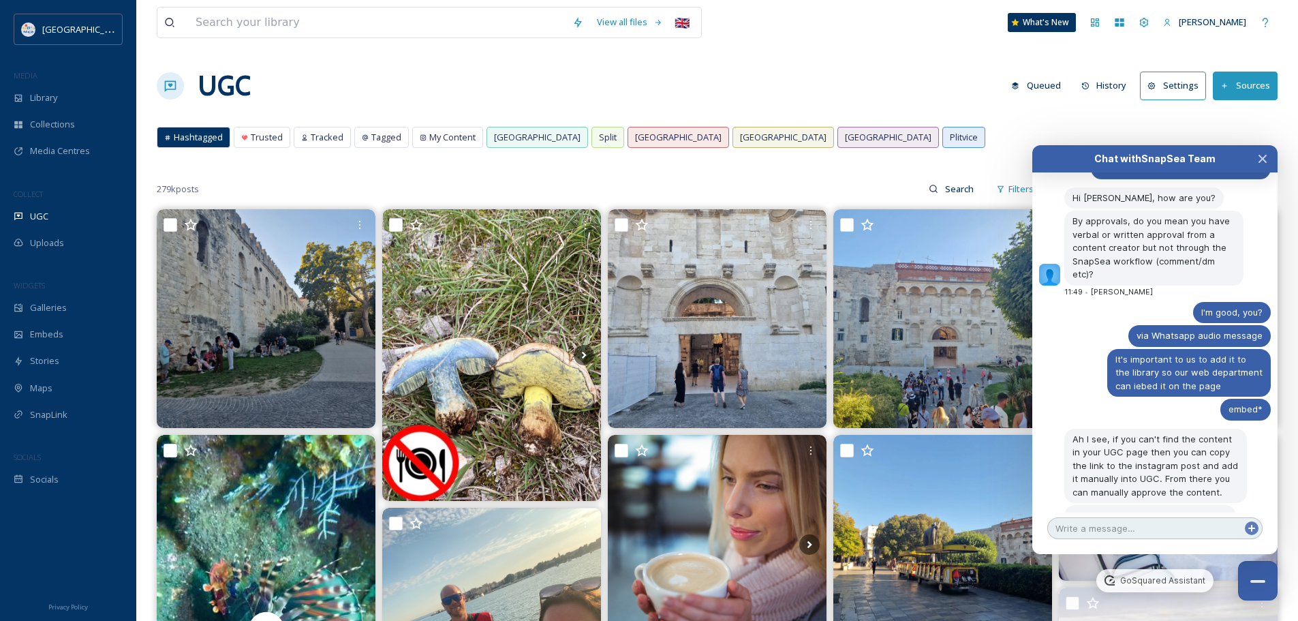
scroll to position [2331, 0]
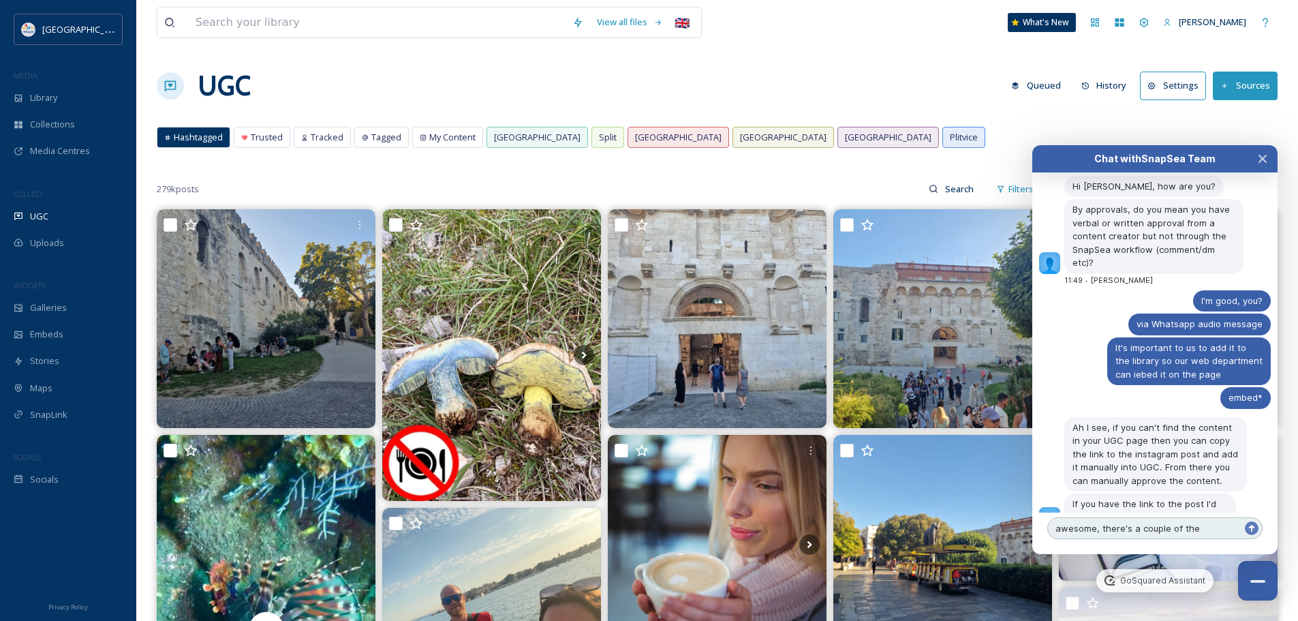
type textarea "awesome, there's a couple of them"
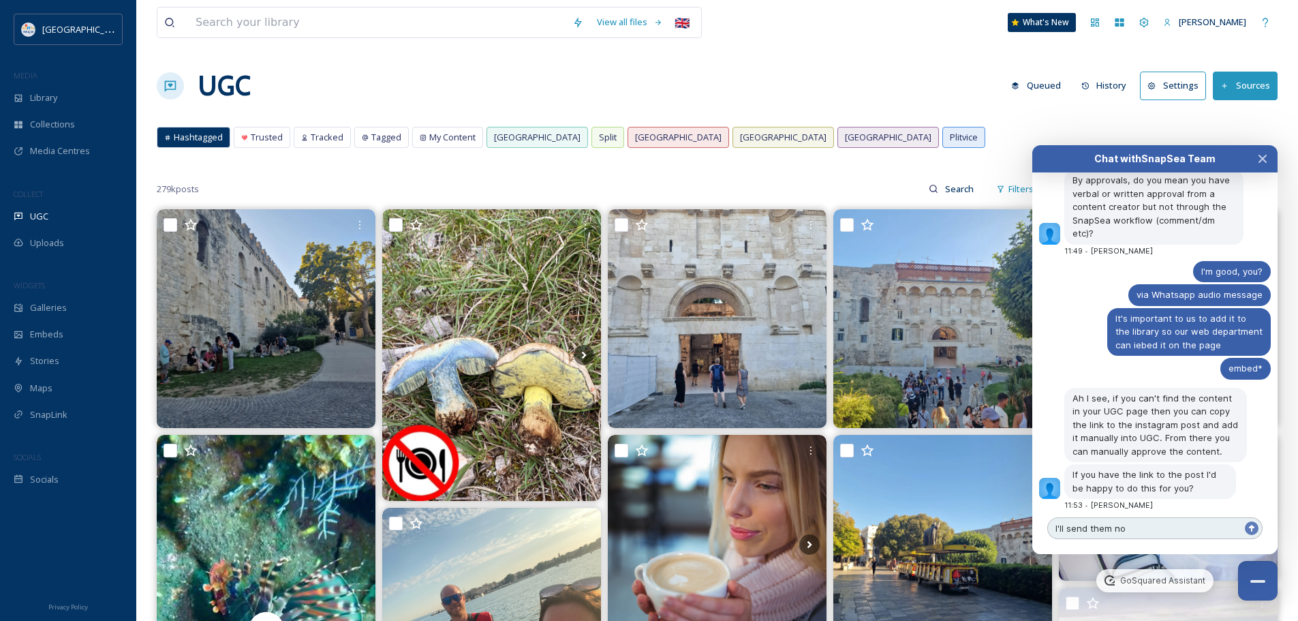
type textarea "I'll send them now"
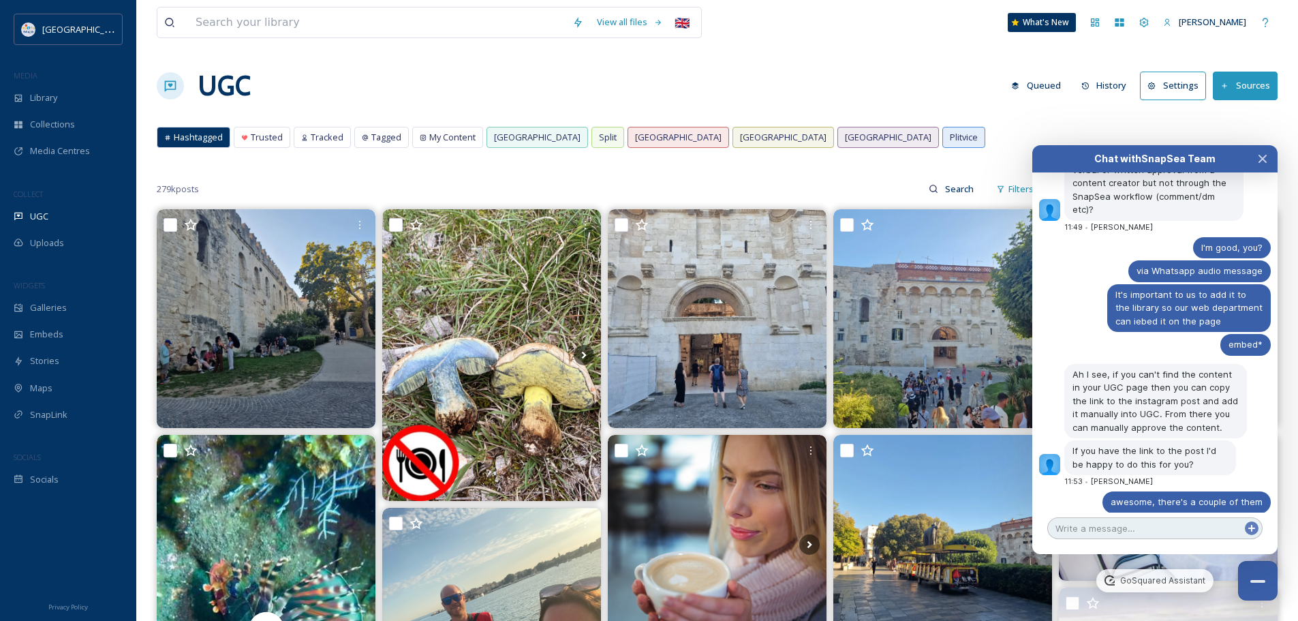
paste textarea "[URL][DOMAIN_NAME]"
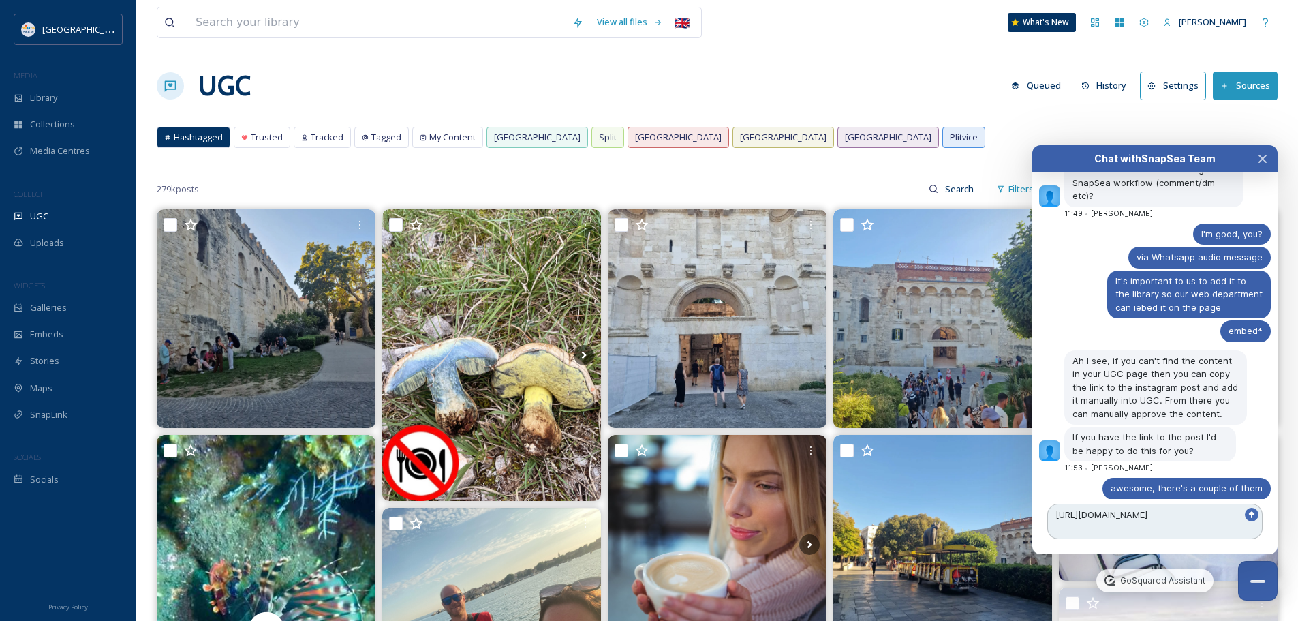
type textarea "[URL][DOMAIN_NAME]"
click at [1254, 512] on icon at bounding box center [1251, 514] width 11 height 11
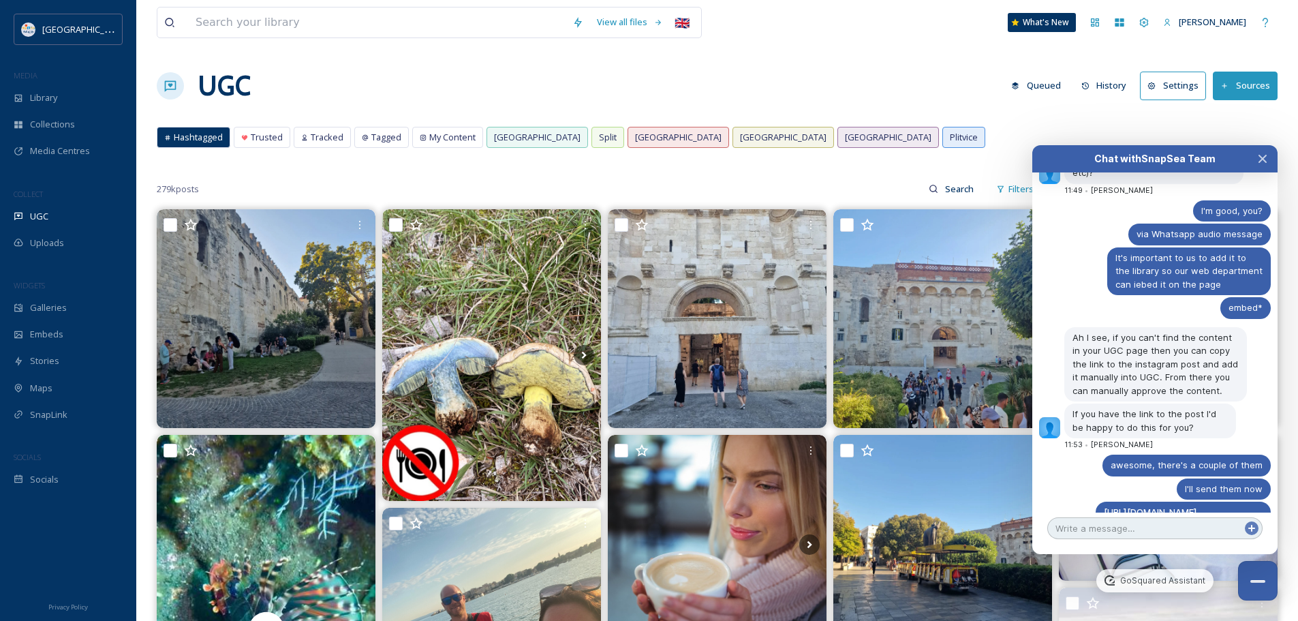
paste textarea "[URL][DOMAIN_NAME]"
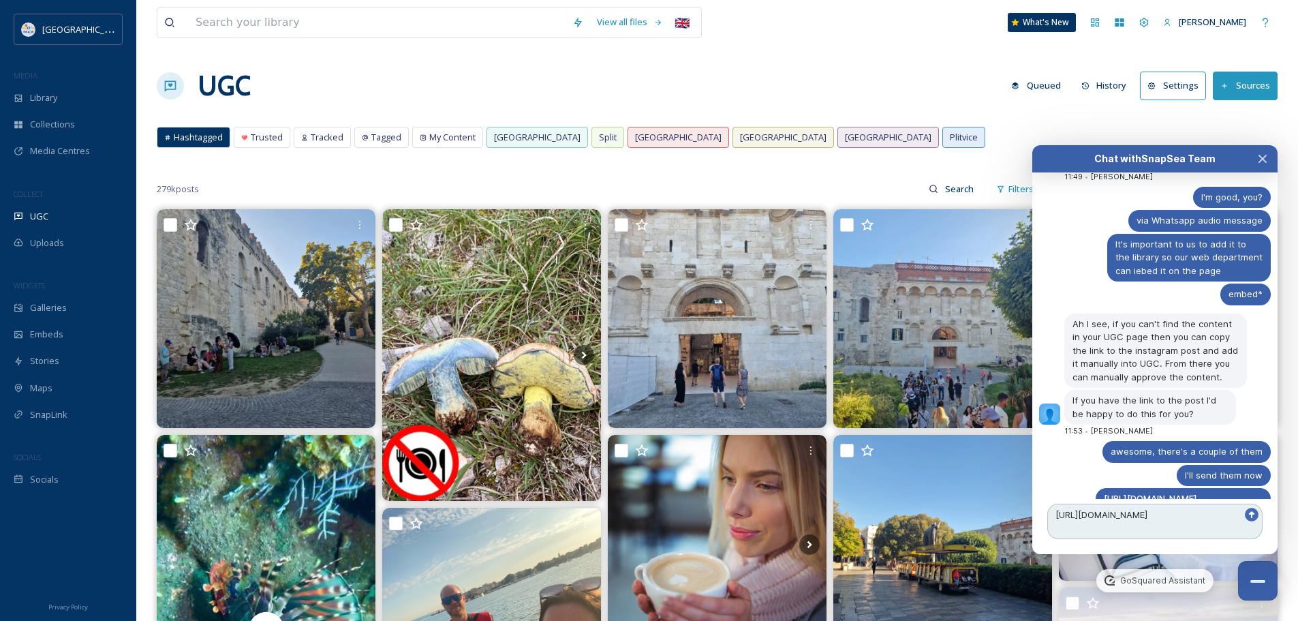
type textarea "[URL][DOMAIN_NAME]"
click at [1252, 516] on icon at bounding box center [1251, 514] width 5 height 7
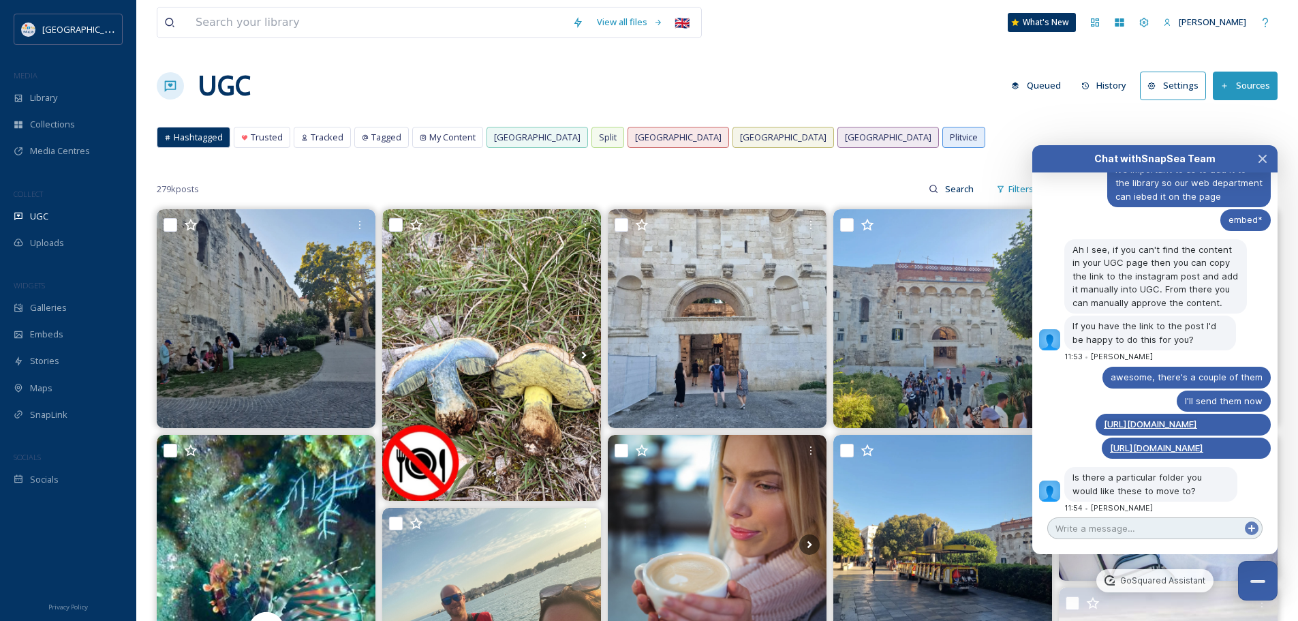
paste textarea "[URL][DOMAIN_NAME]"
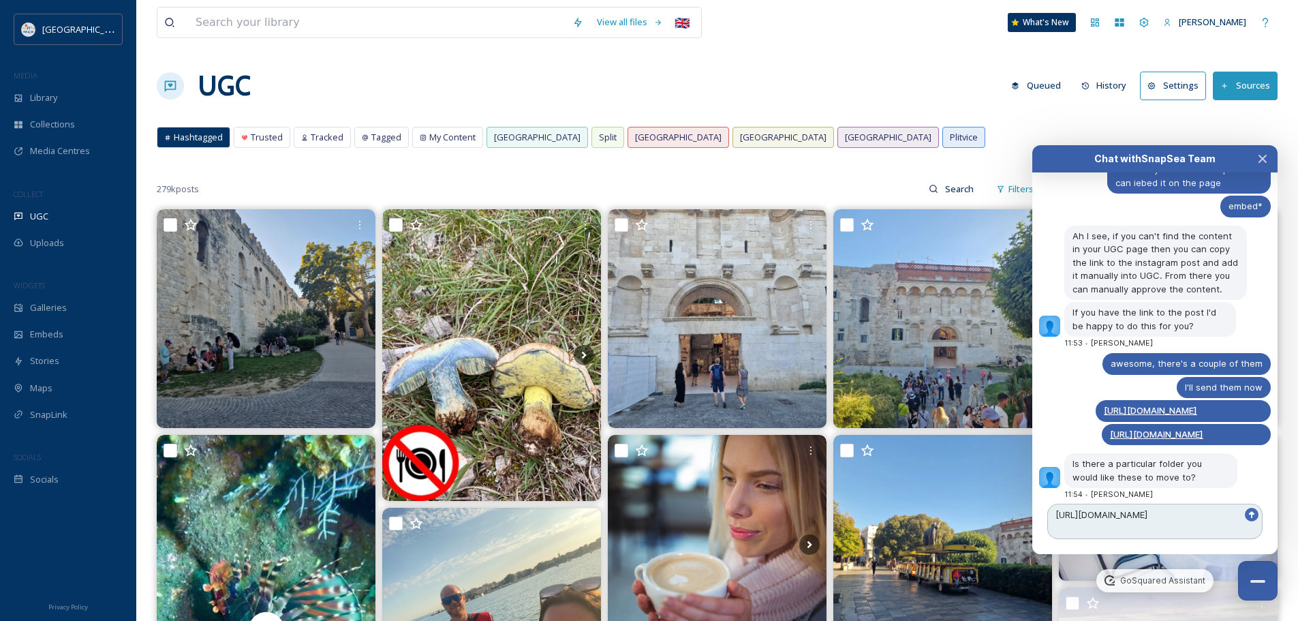
type textarea "[URL][DOMAIN_NAME]"
click at [1254, 511] on icon at bounding box center [1251, 514] width 11 height 11
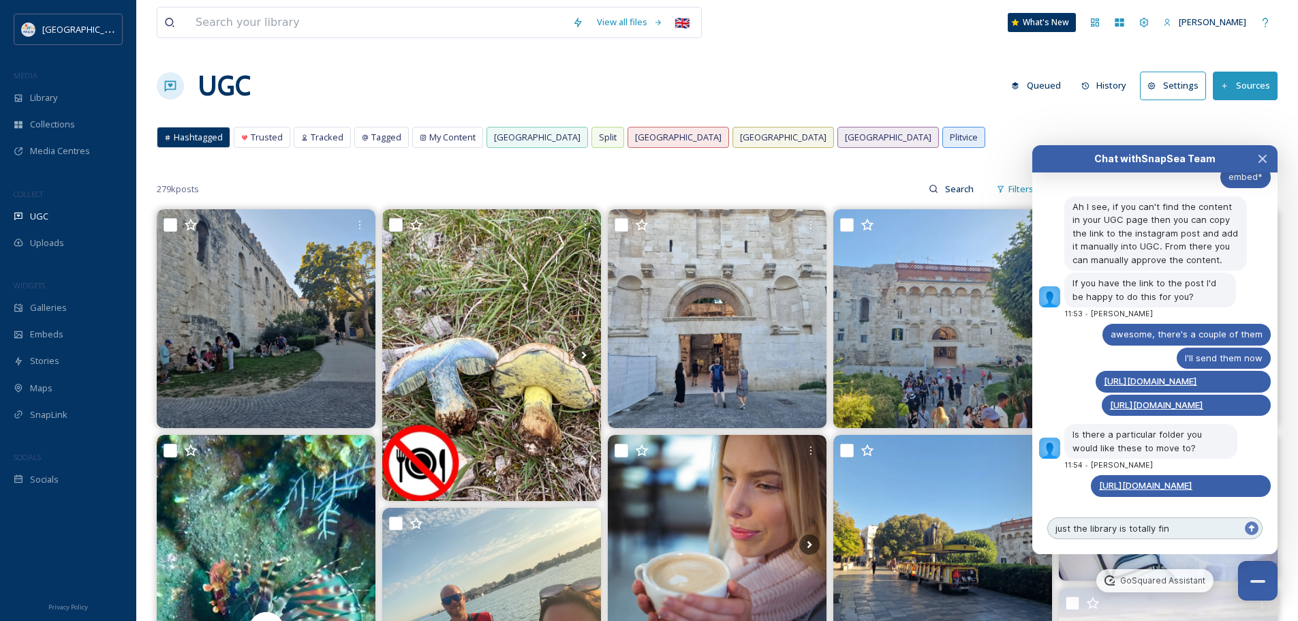
type textarea "just the library is totally fine"
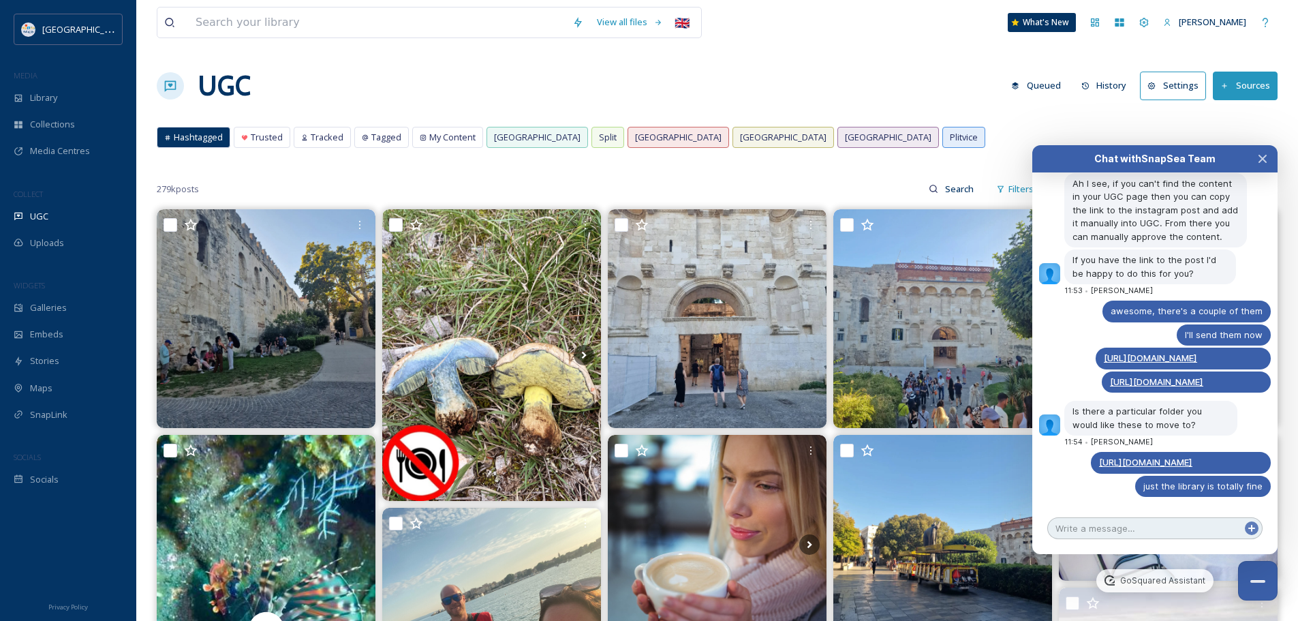
paste textarea "[URL][DOMAIN_NAME]"
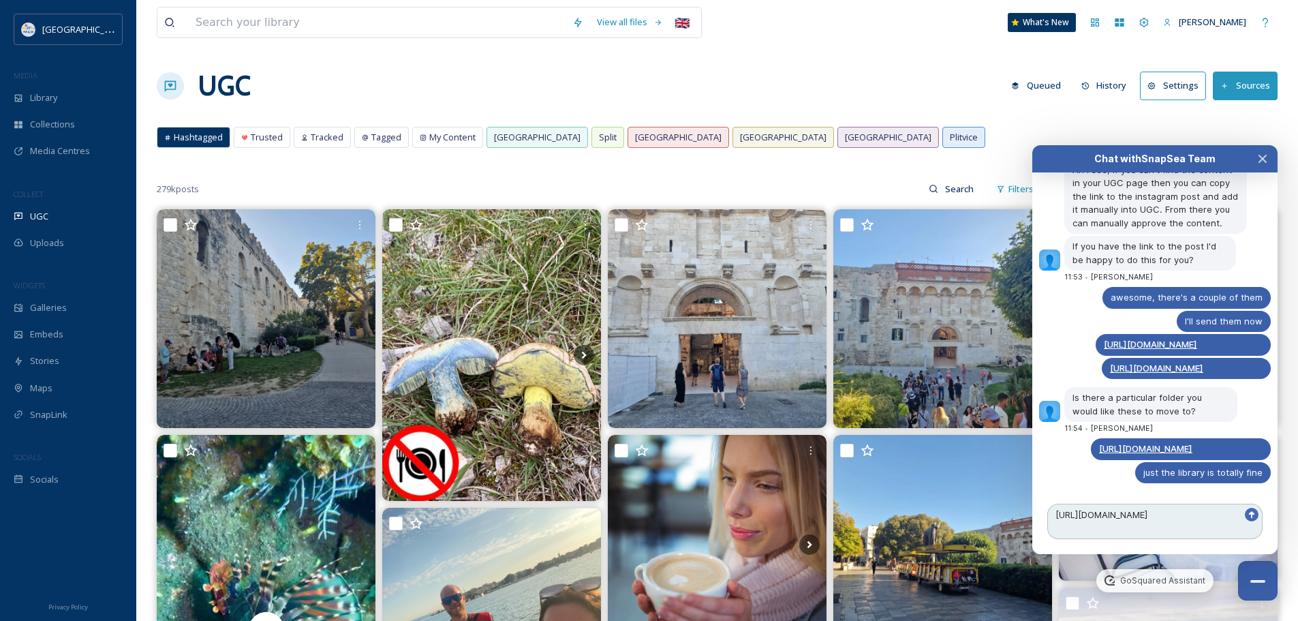
type textarea "[URL][DOMAIN_NAME]"
click at [1251, 515] on icon at bounding box center [1251, 514] width 5 height 7
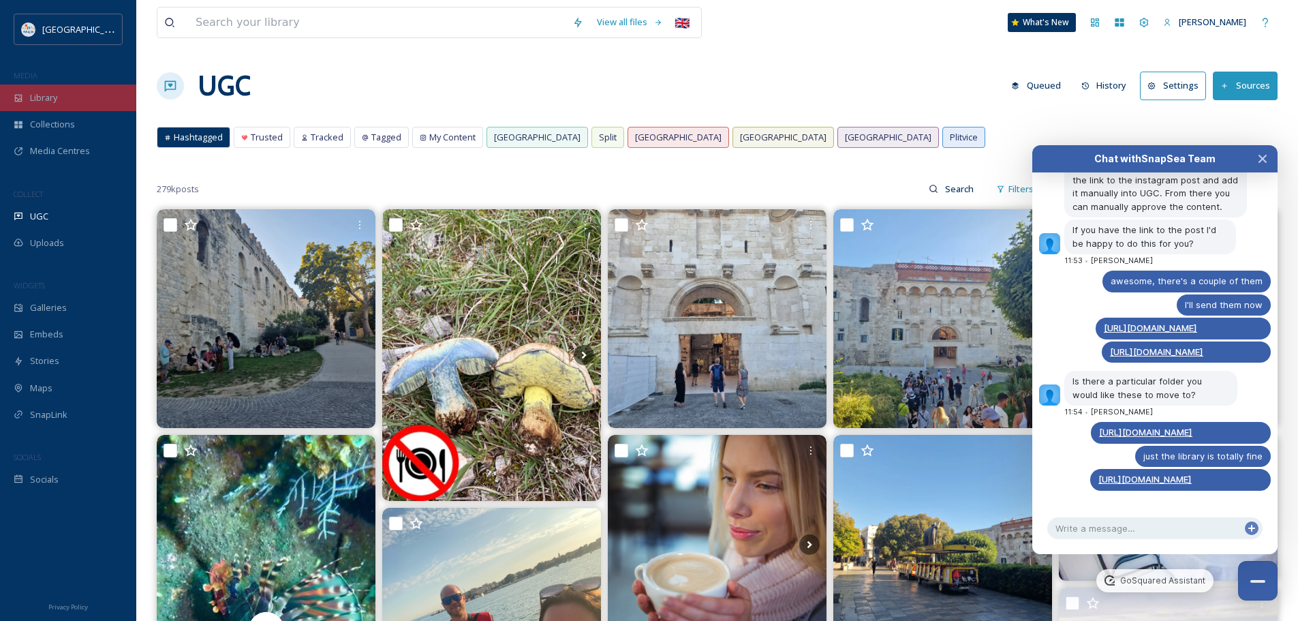
click at [54, 100] on span "Library" at bounding box center [43, 97] width 27 height 13
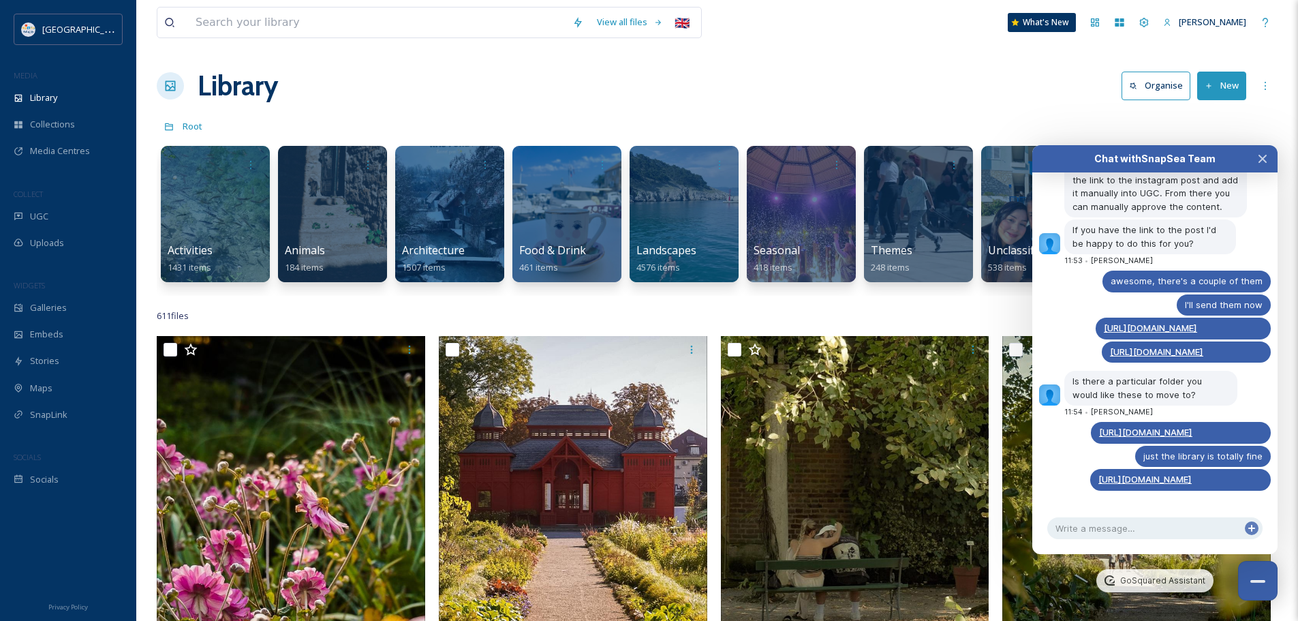
scroll to position [2649, 0]
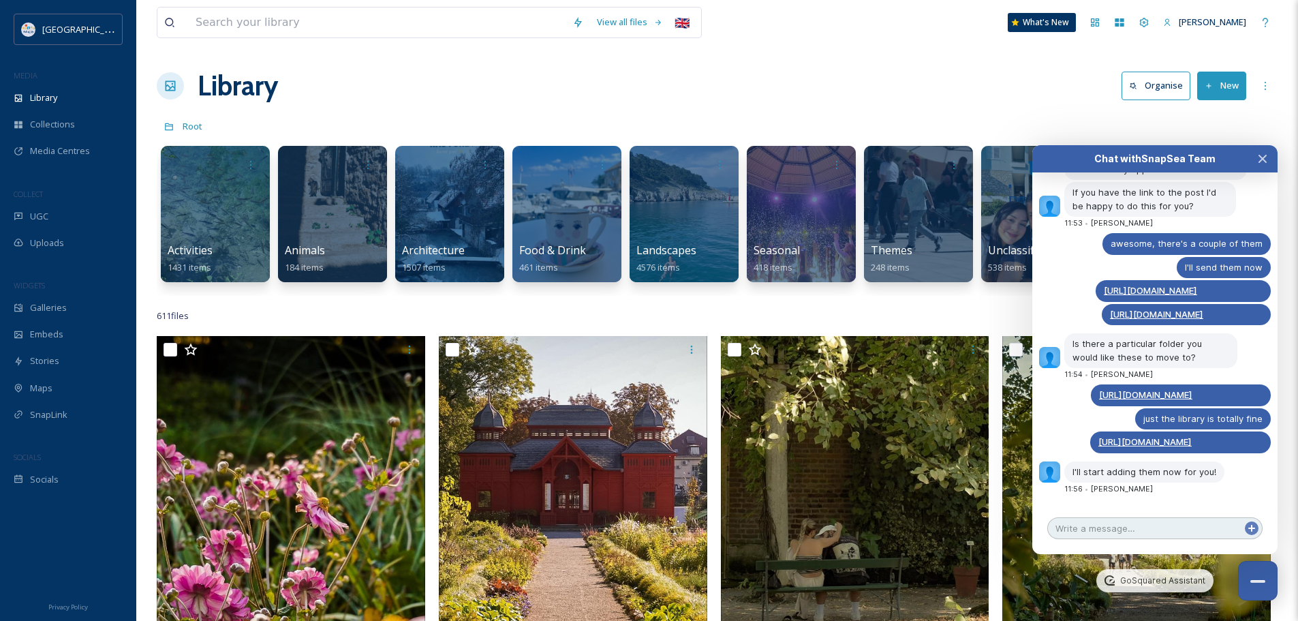
click at [1155, 527] on textarea at bounding box center [1154, 528] width 215 height 22
type textarea "thank you so much! :)"
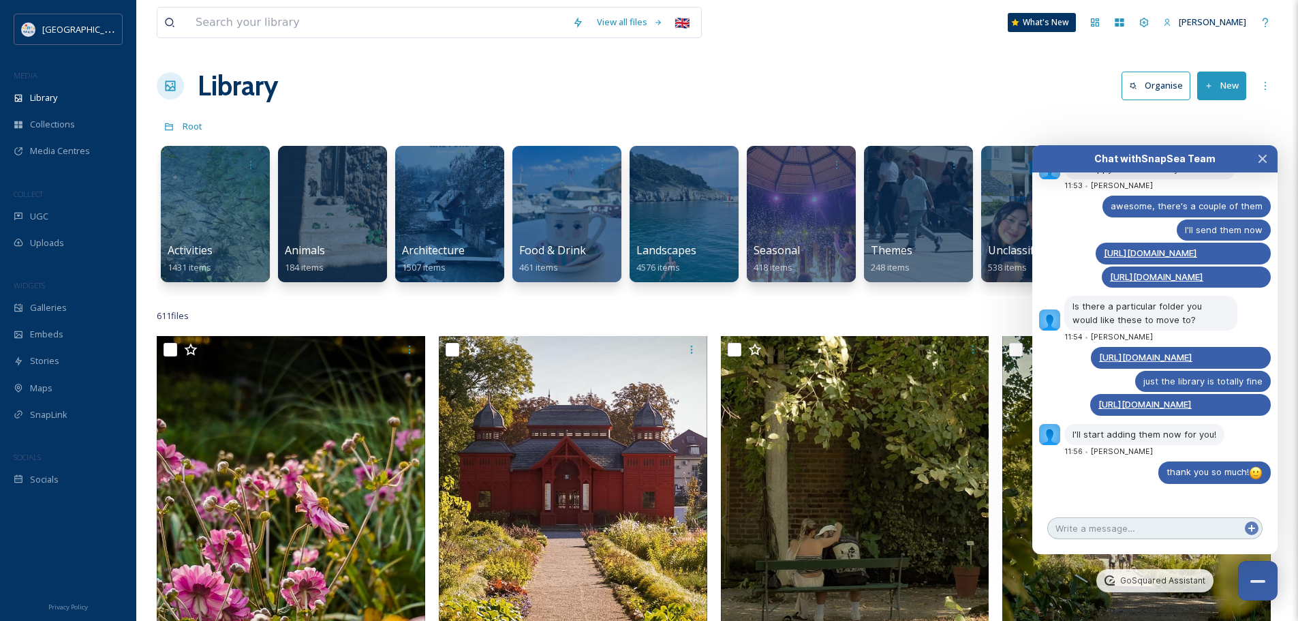
scroll to position [2744, 0]
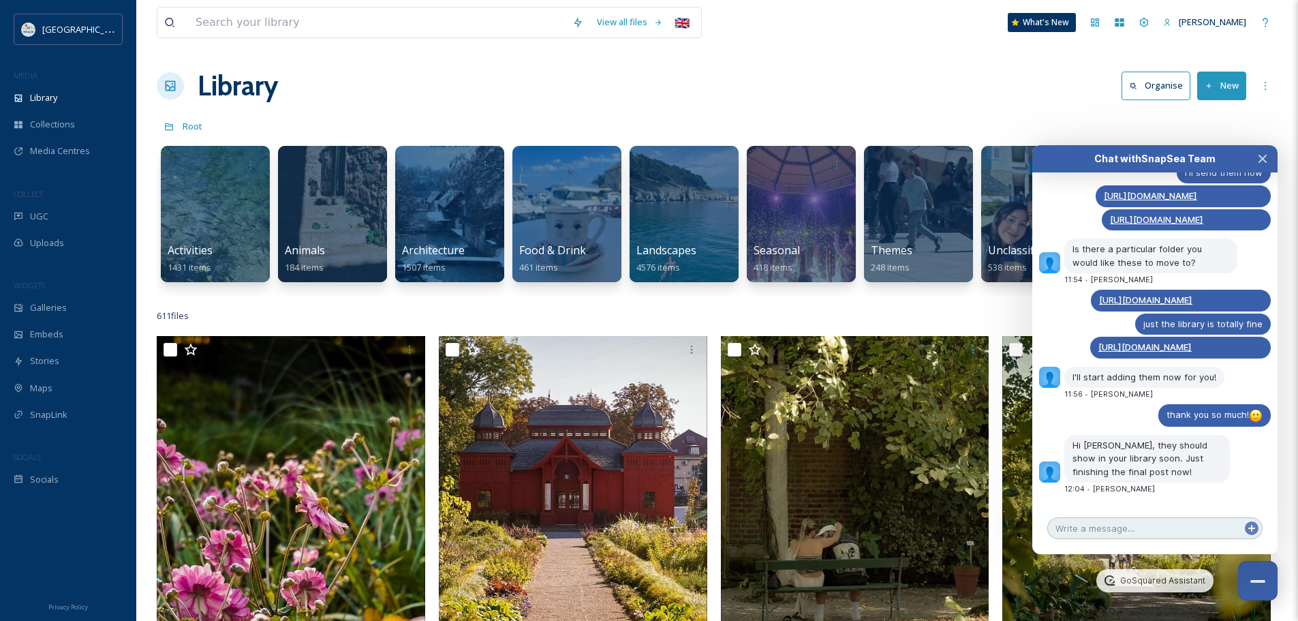
click at [1147, 531] on textarea at bounding box center [1154, 528] width 215 height 22
type textarea "awesome, thank you"
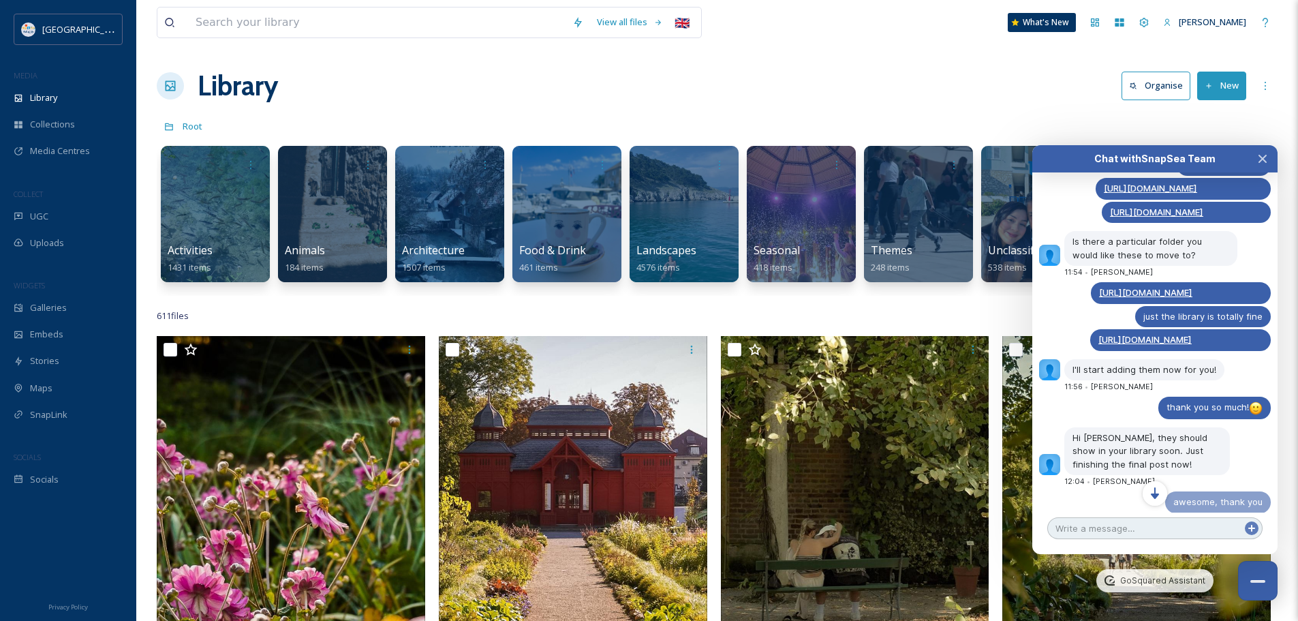
scroll to position [2773, 0]
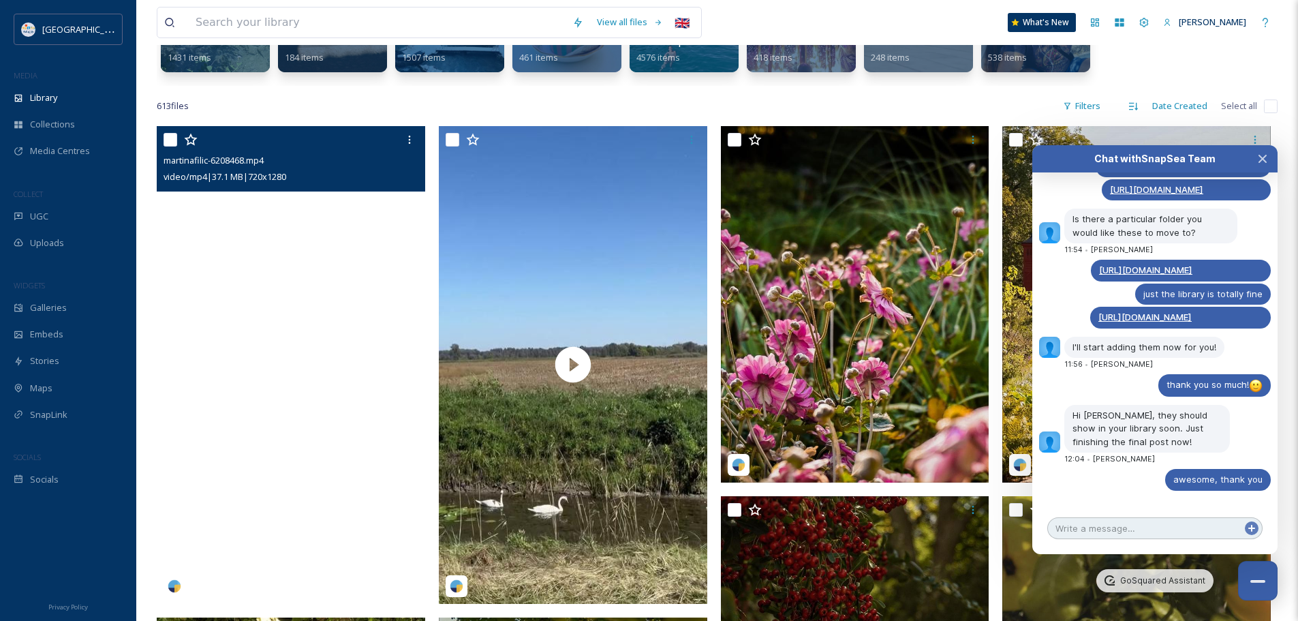
scroll to position [204, 0]
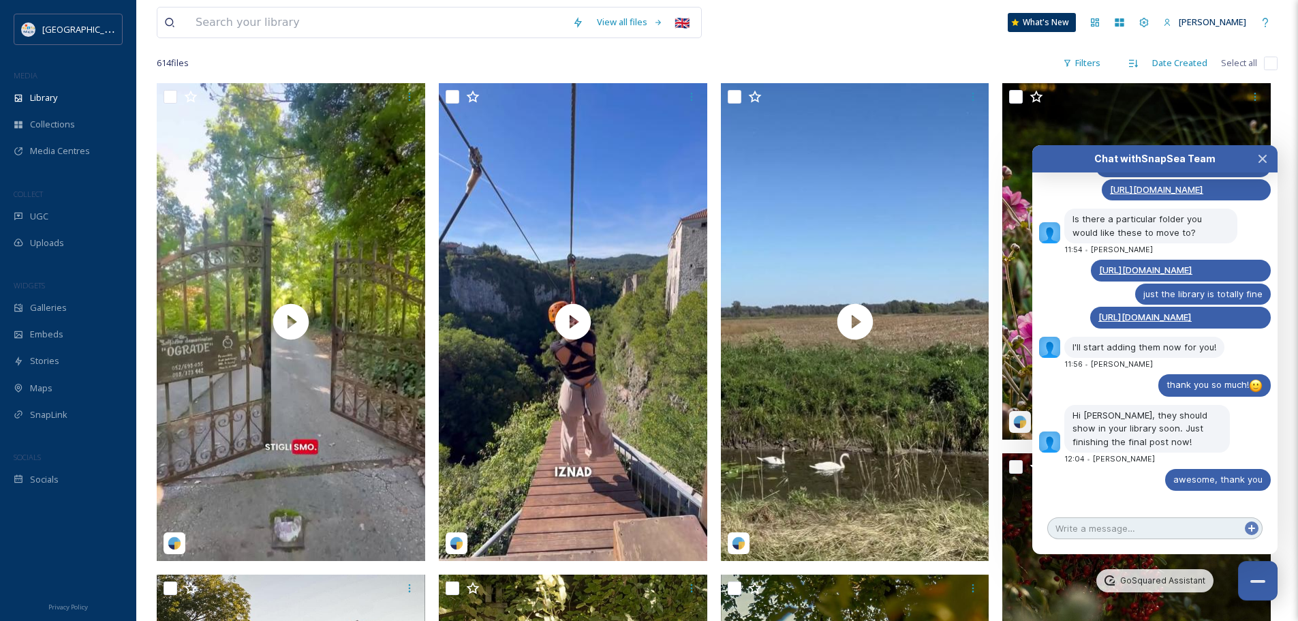
scroll to position [272, 0]
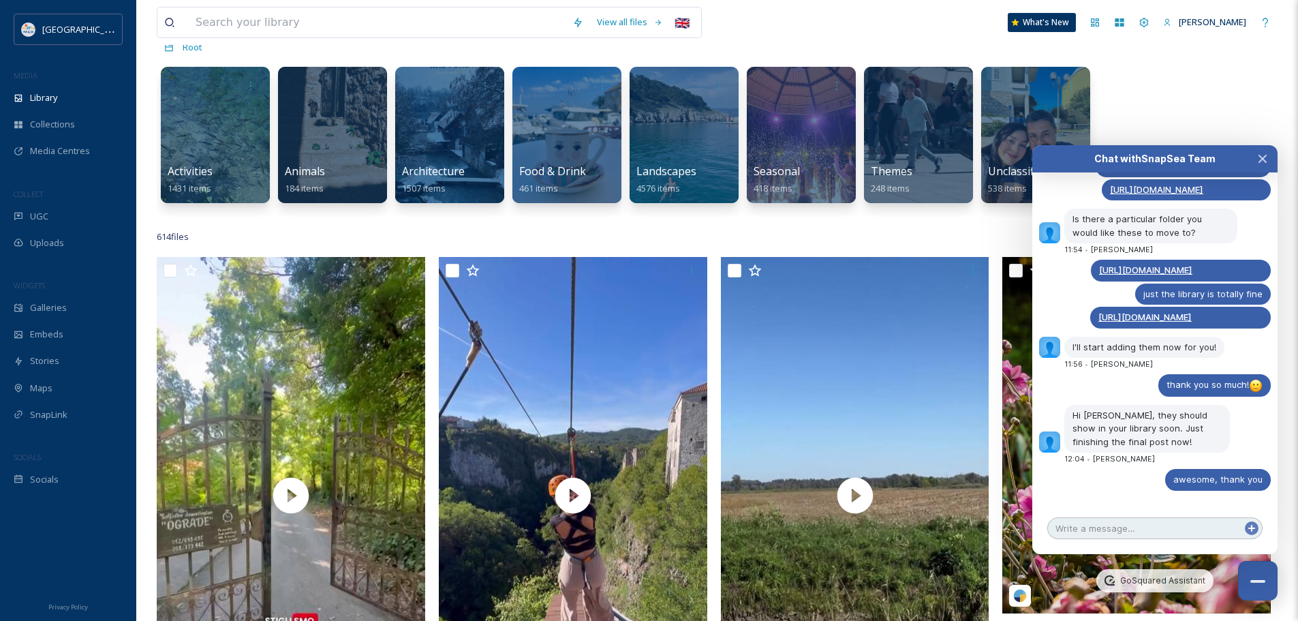
scroll to position [204, 0]
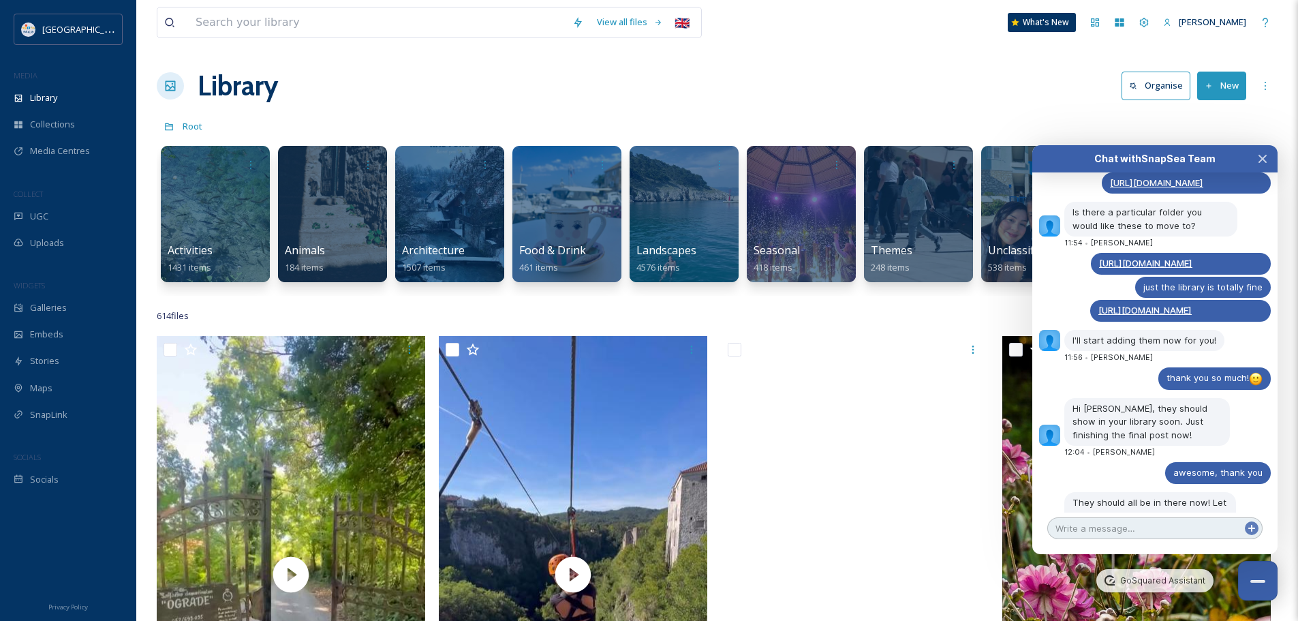
scroll to position [2875, 0]
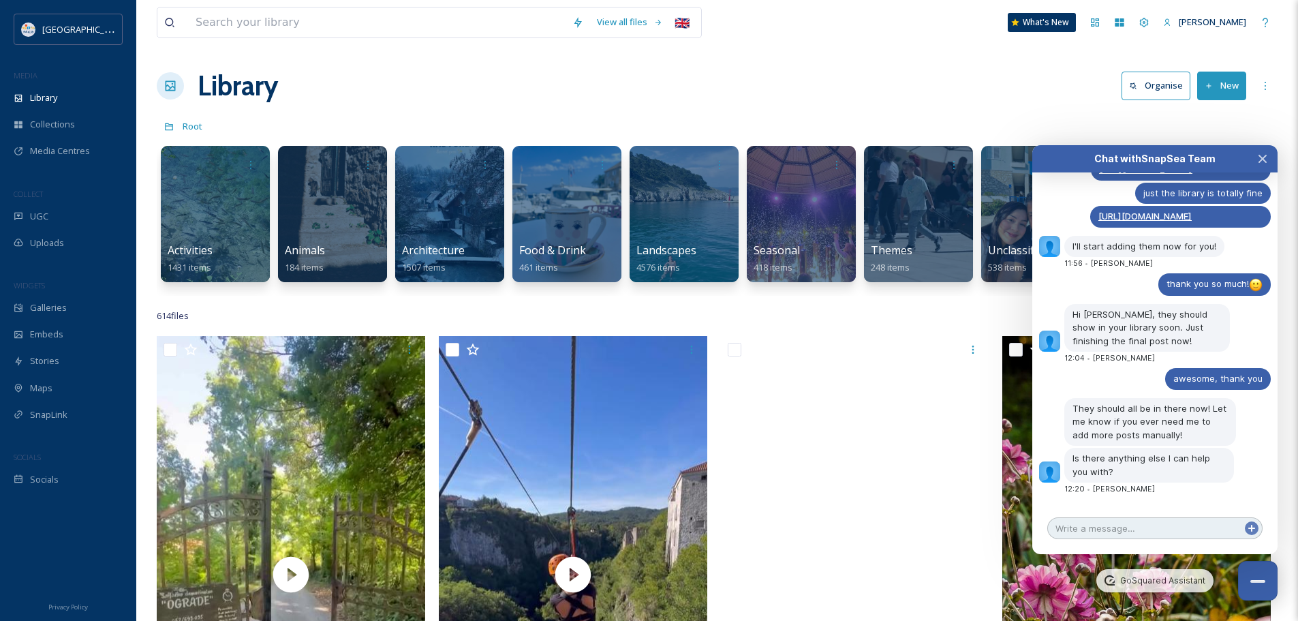
click at [1093, 533] on textarea at bounding box center [1154, 528] width 215 height 22
type textarea "Thank you very much, that's all! :)"
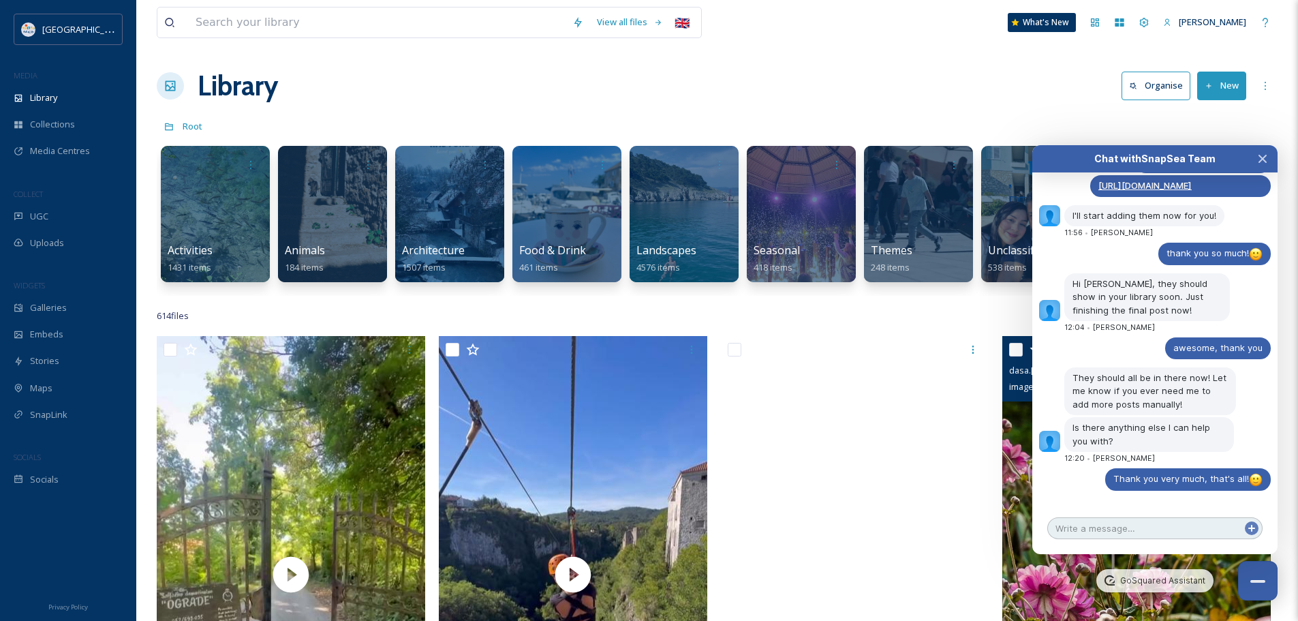
scroll to position [2905, 0]
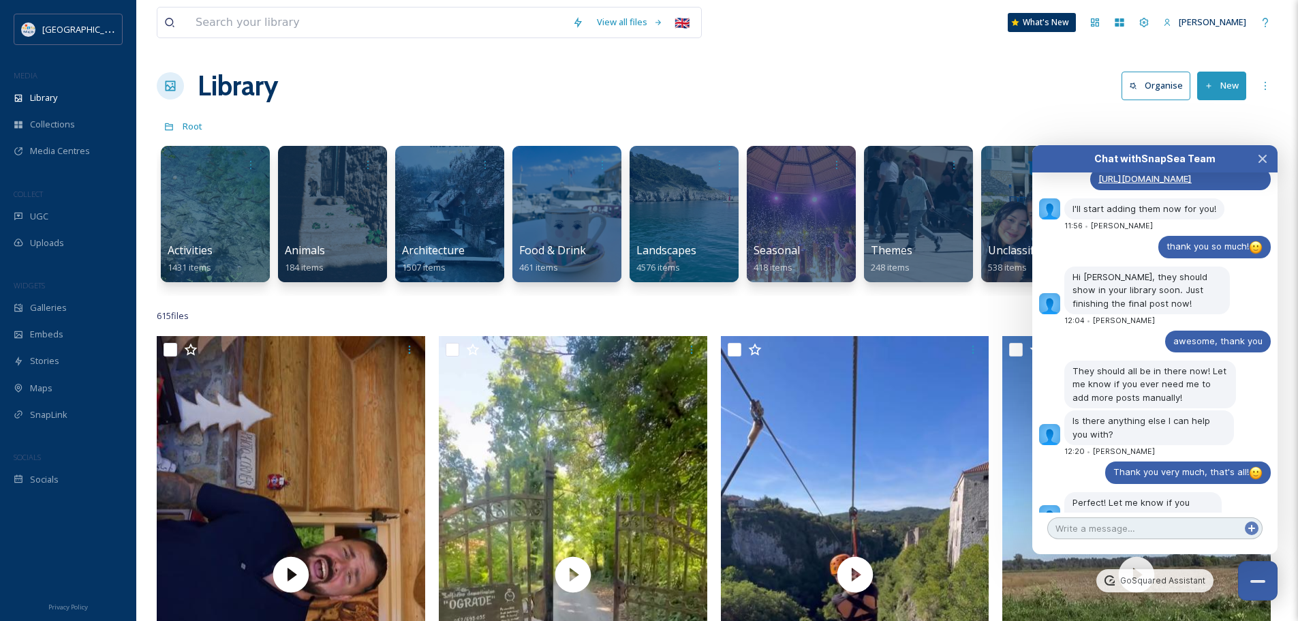
scroll to position [2956, 0]
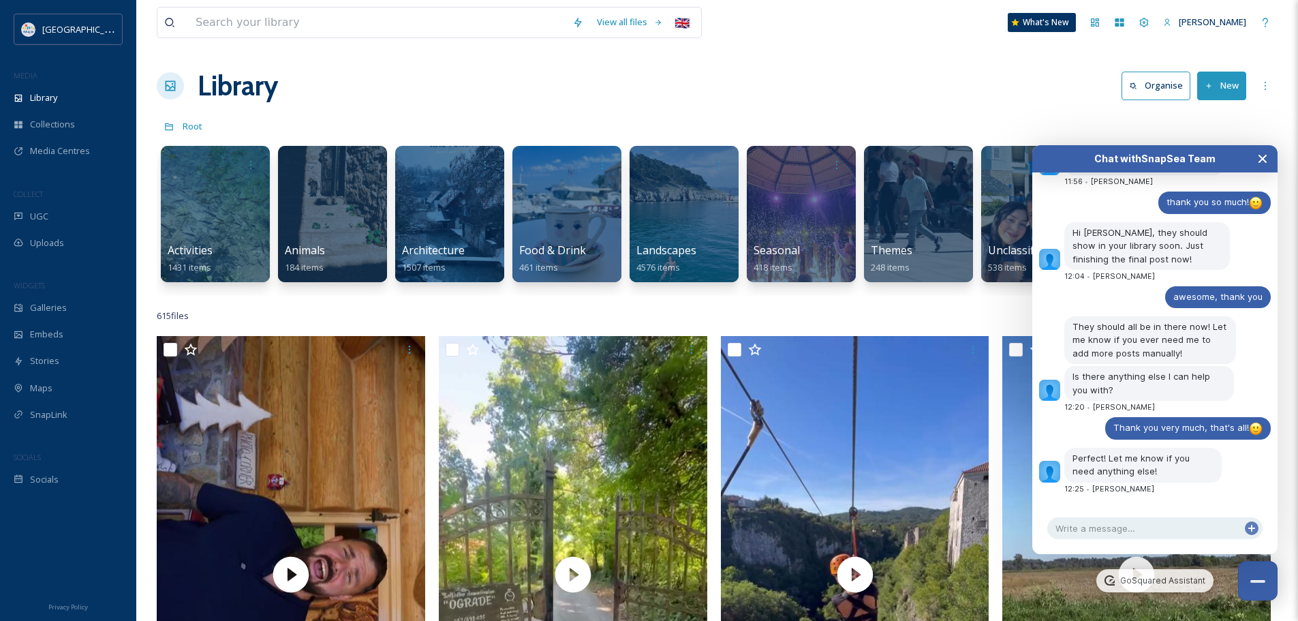
drag, startPoint x: 1132, startPoint y: 473, endPoint x: 1253, endPoint y: 159, distance: 336.6
click at [1253, 159] on button "Close Chat" at bounding box center [1262, 158] width 30 height 27
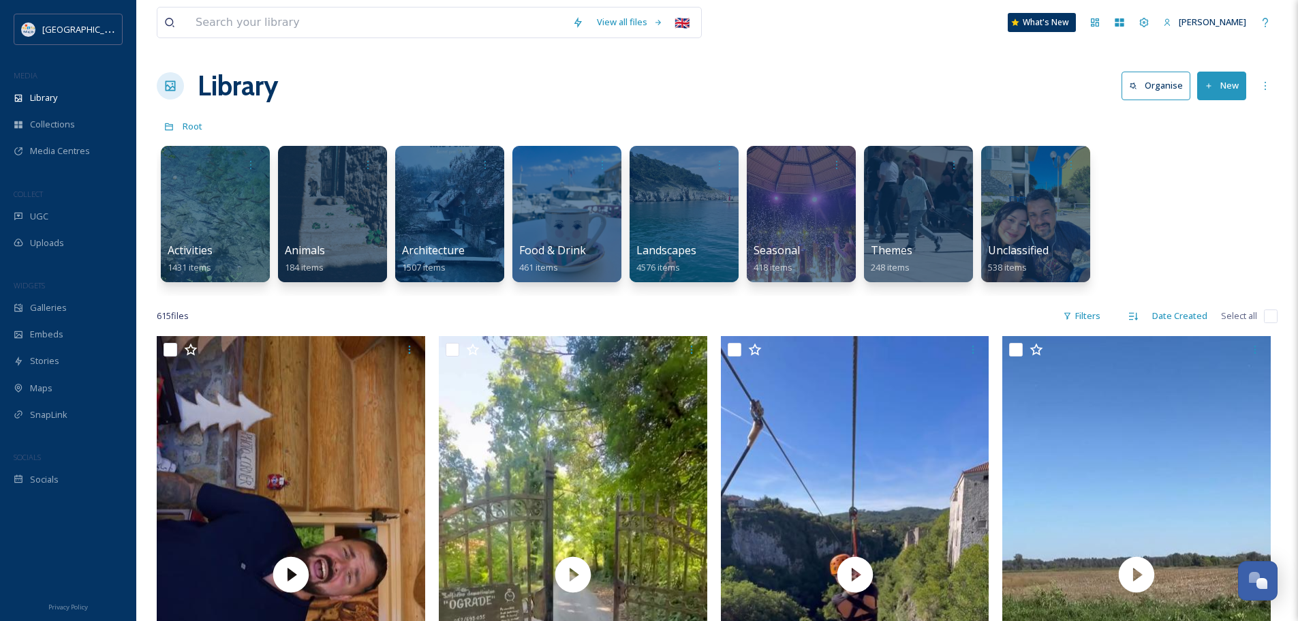
click at [1203, 176] on div "Activities 1431 items Animals 184 items Architecture 1507 items Food & Drink 46…" at bounding box center [717, 217] width 1121 height 157
click at [59, 210] on div "UGC" at bounding box center [68, 216] width 136 height 27
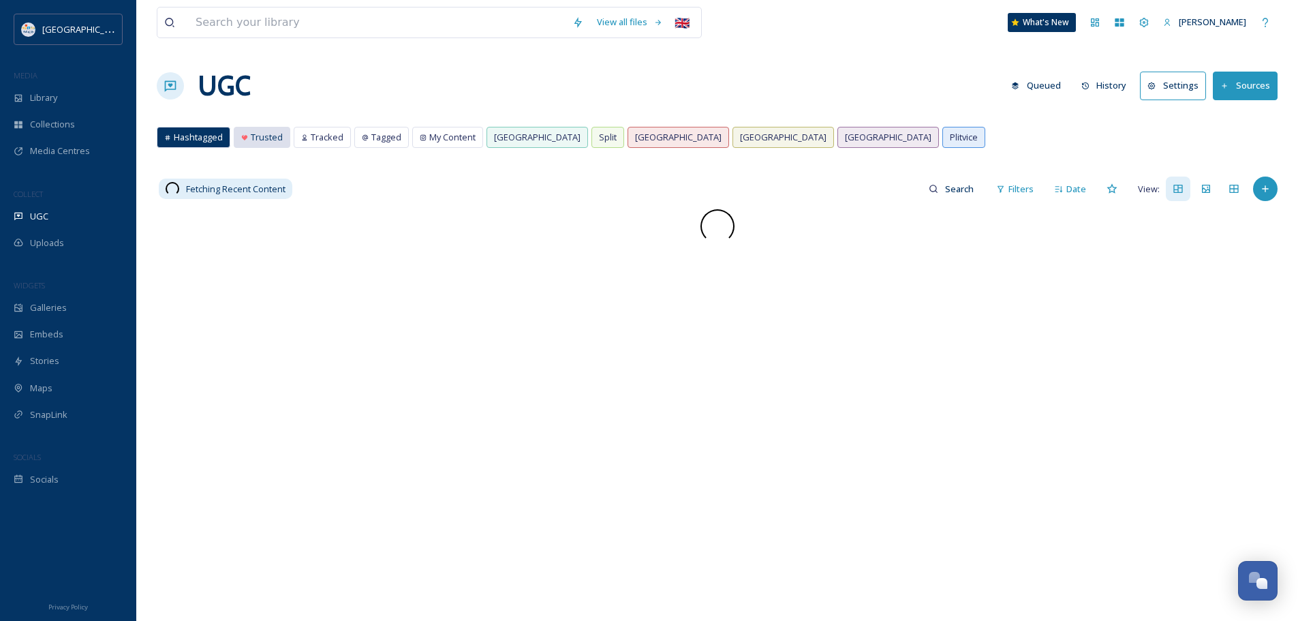
click at [259, 138] on span "Trusted" at bounding box center [267, 137] width 32 height 13
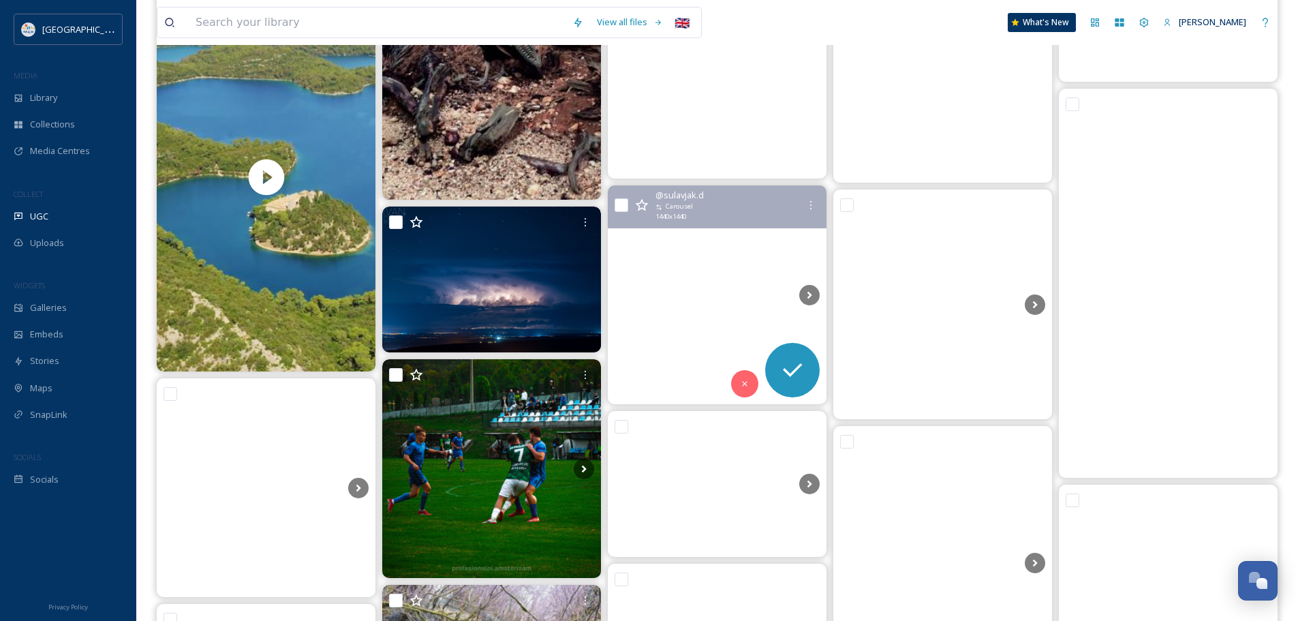
scroll to position [3066, 0]
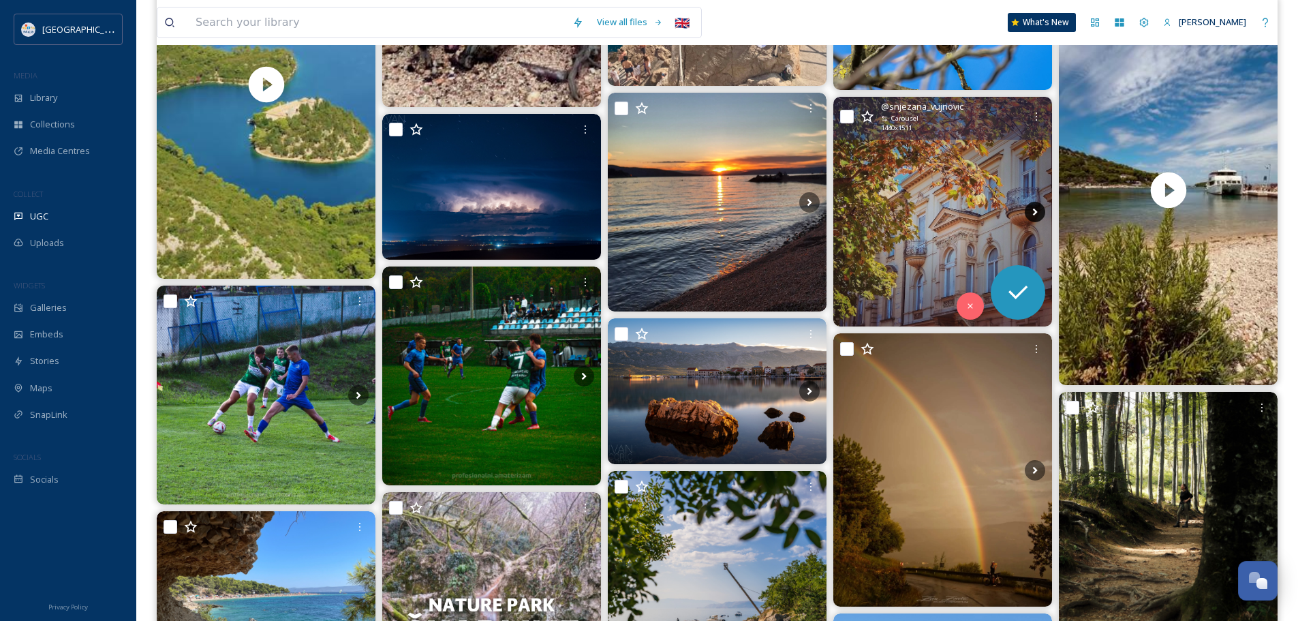
click at [1032, 218] on icon at bounding box center [1035, 212] width 20 height 20
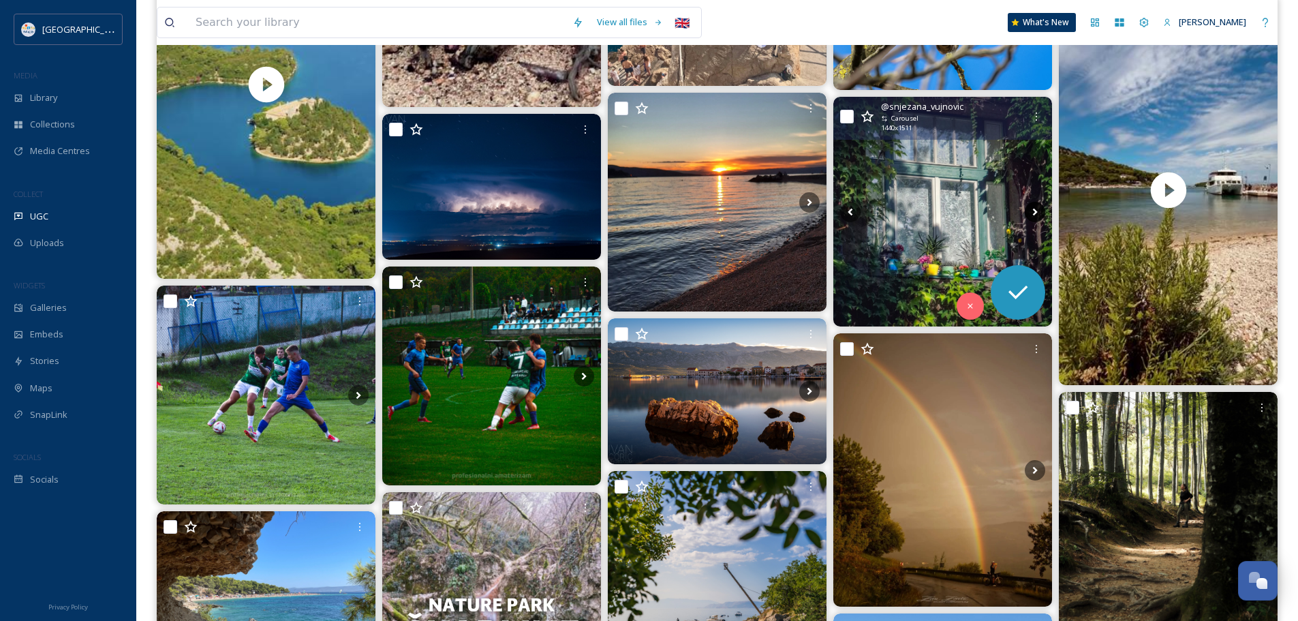
click at [1032, 218] on icon at bounding box center [1035, 212] width 20 height 20
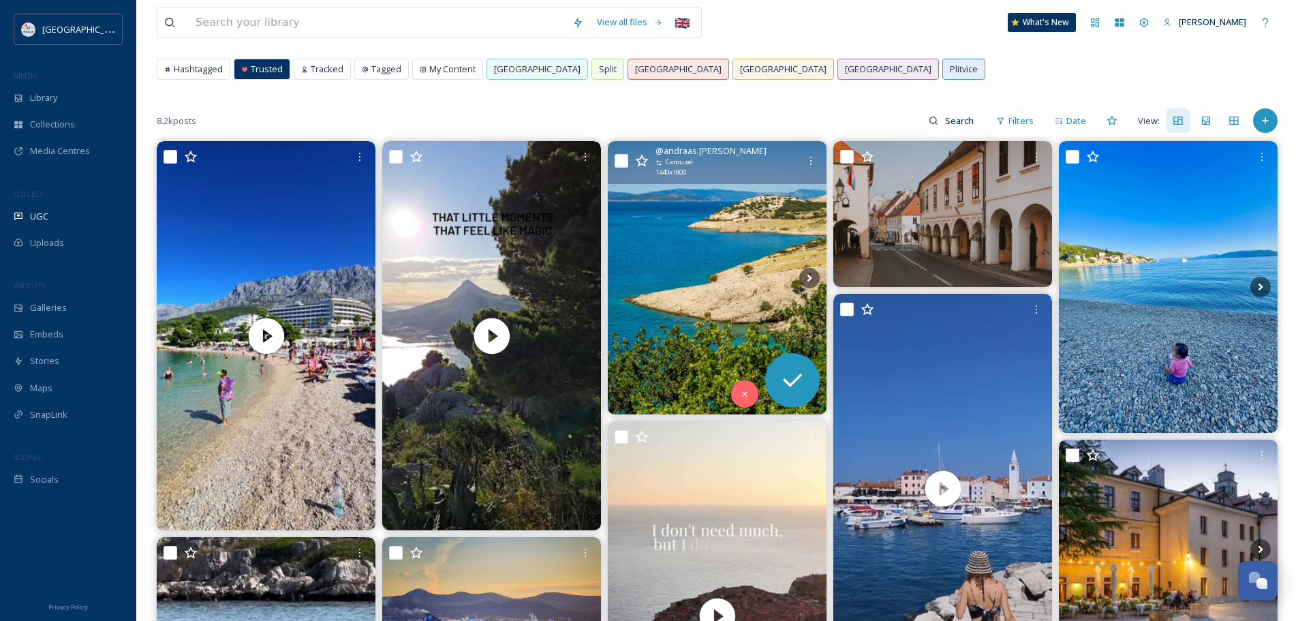
scroll to position [0, 0]
